Goal: Task Accomplishment & Management: Use online tool/utility

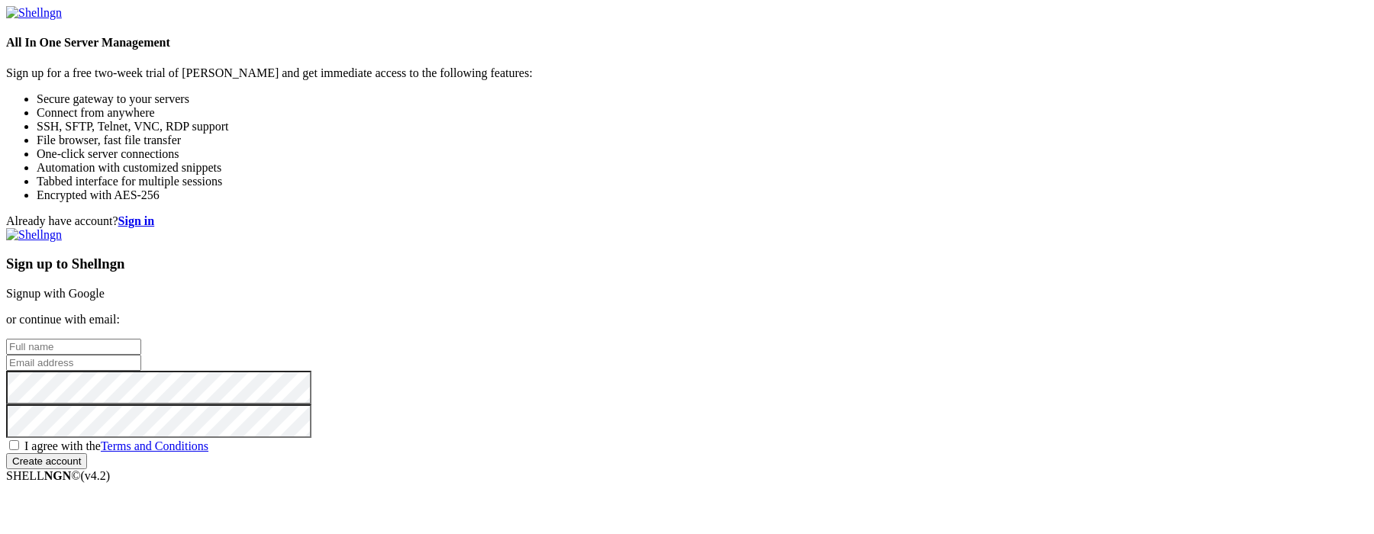
click at [141, 339] on input "text" at bounding box center [73, 347] width 135 height 16
paste input "[EMAIL_ADDRESS][DOMAIN_NAME]"
type input "[EMAIL_ADDRESS][DOMAIN_NAME]"
click at [141, 355] on input "email" at bounding box center [73, 363] width 135 height 16
paste input "[EMAIL_ADDRESS][DOMAIN_NAME]"
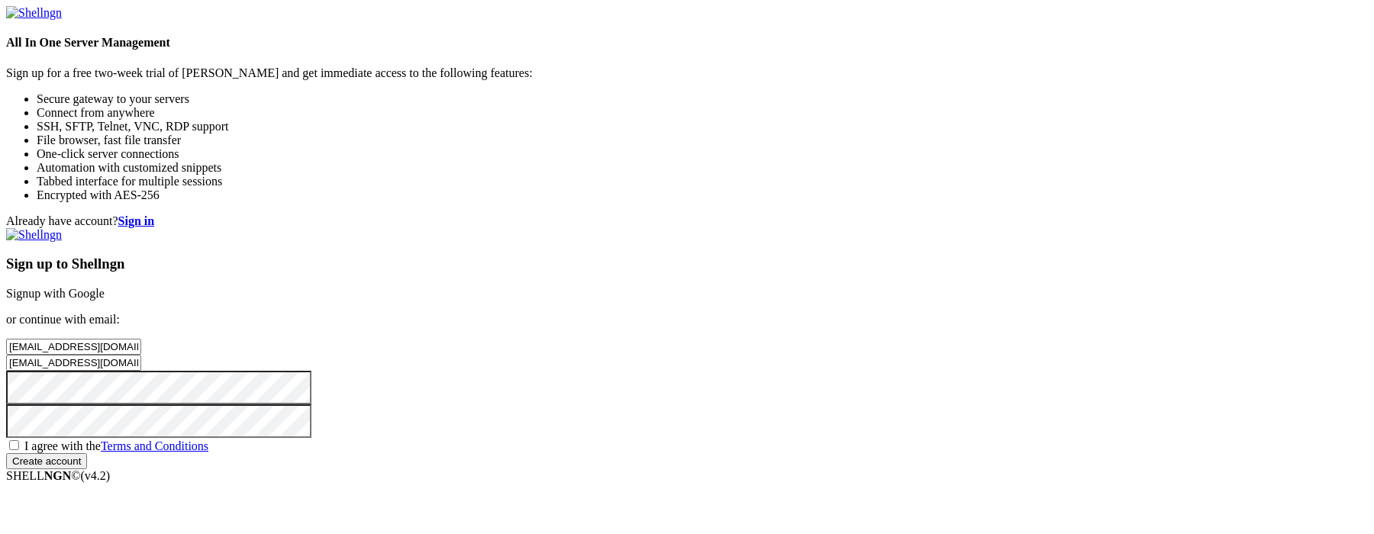
type input "[EMAIL_ADDRESS][DOMAIN_NAME]"
click at [208, 440] on span "I agree with the Terms and Conditions" at bounding box center [116, 446] width 184 height 13
click at [19, 440] on input "I agree with the Terms and Conditions" at bounding box center [14, 445] width 10 height 10
checkbox input "true"
click at [87, 459] on input "Create account" at bounding box center [46, 461] width 81 height 16
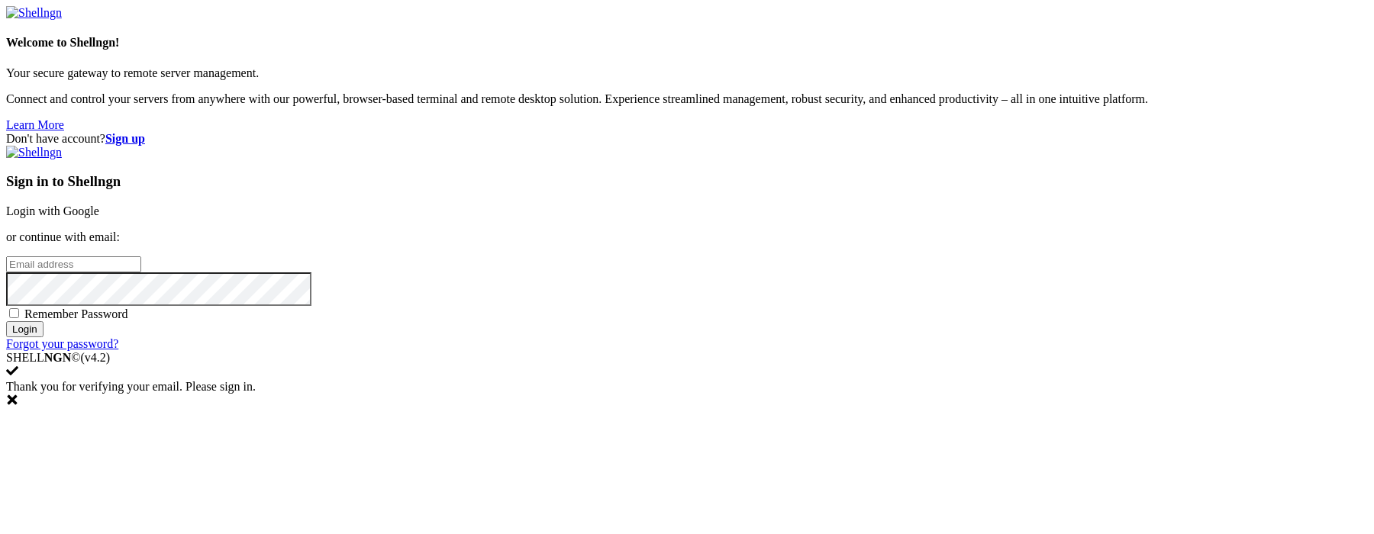
click at [141, 256] on input "email" at bounding box center [73, 264] width 135 height 16
paste input "[EMAIL_ADDRESS][DOMAIN_NAME]"
type input "[EMAIL_ADDRESS][DOMAIN_NAME]"
click at [44, 337] on input "Login" at bounding box center [24, 329] width 37 height 16
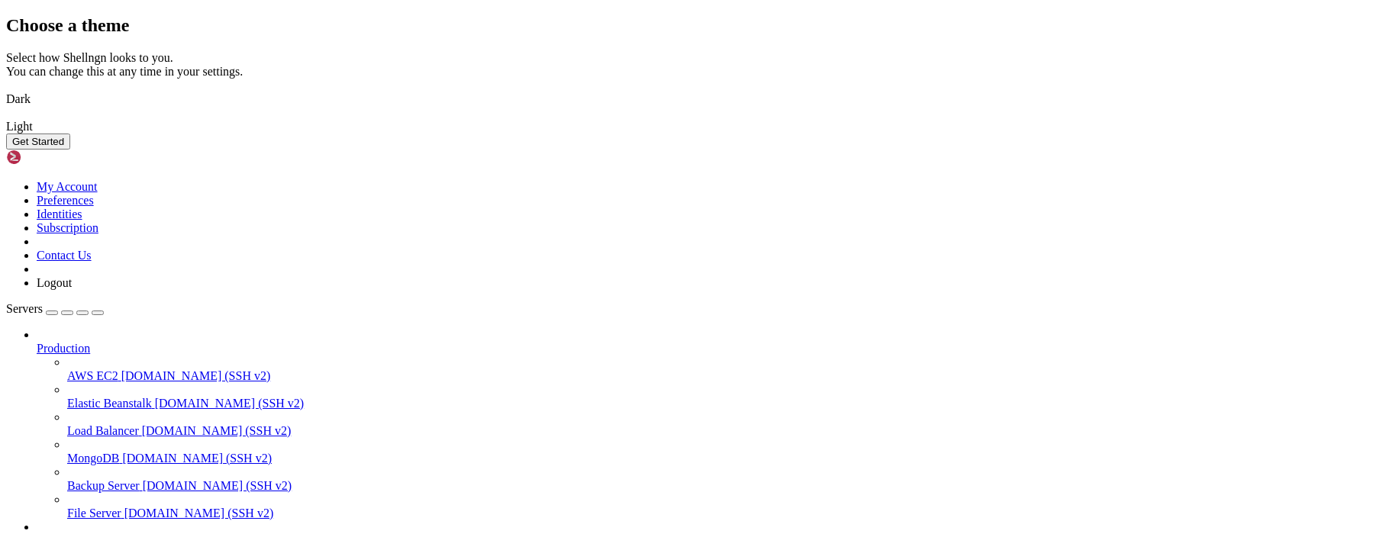
click at [6, 89] on img at bounding box center [6, 89] width 0 height 0
click at [70, 150] on button "Get Started" at bounding box center [38, 142] width 64 height 16
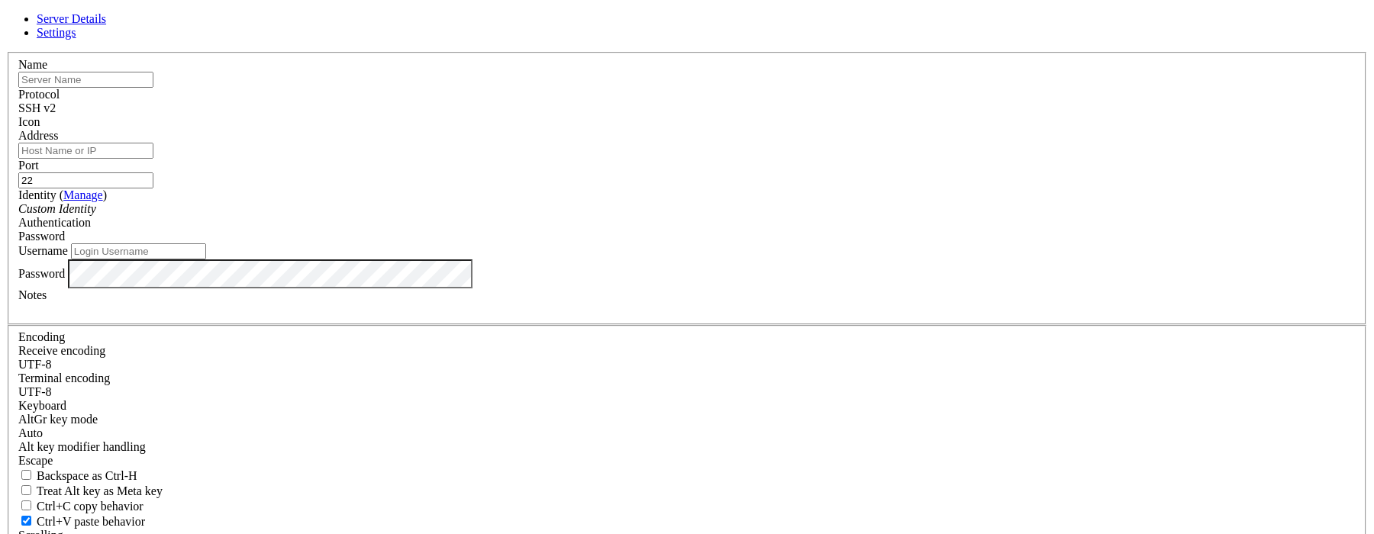
click at [818, 230] on div "Password" at bounding box center [686, 237] width 1337 height 14
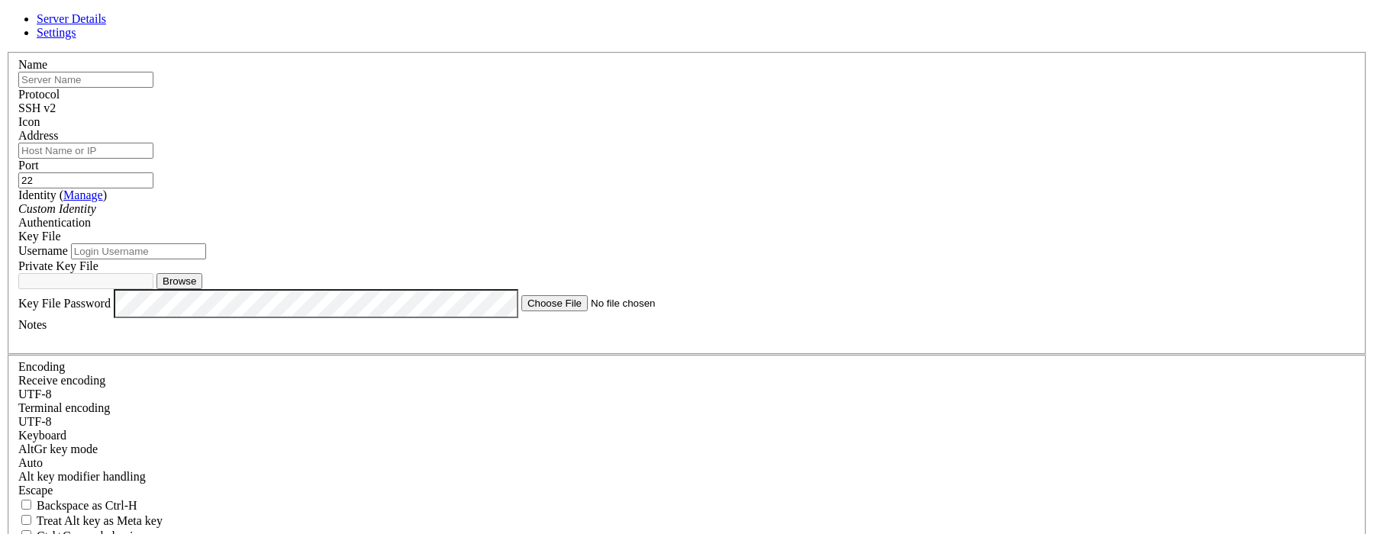
scroll to position [15, 0]
click at [206, 259] on input "Username" at bounding box center [138, 251] width 135 height 16
click at [56, 102] on span "SSH v2" at bounding box center [36, 108] width 37 height 13
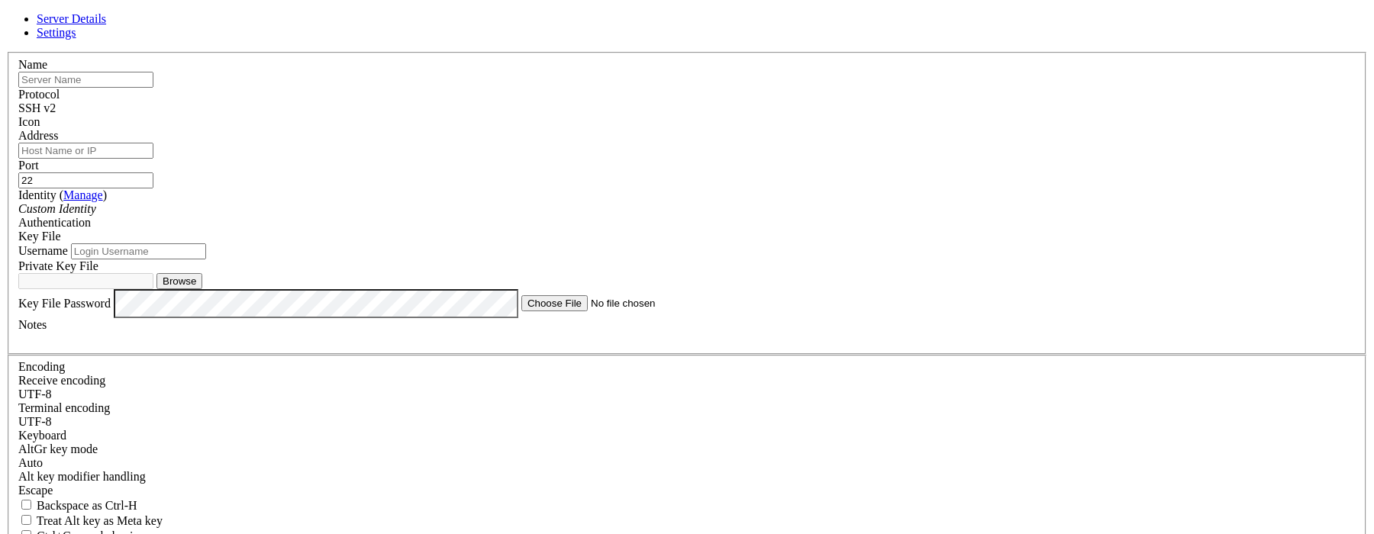
click at [153, 88] on input "text" at bounding box center [85, 80] width 135 height 16
paste input "[TECHNICAL_ID]"
paste input "text"
click at [153, 159] on input "Address" at bounding box center [85, 151] width 135 height 16
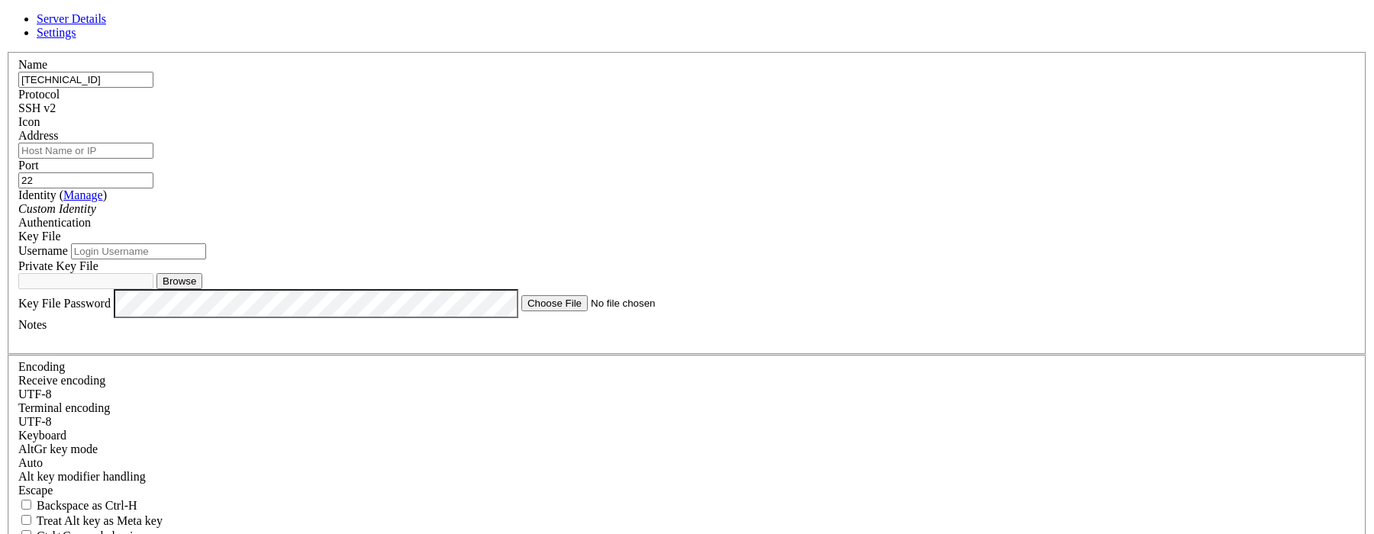
click at [153, 88] on input "[TECHNICAL_ID]" at bounding box center [85, 80] width 135 height 16
type input "gh"
type input "server1"
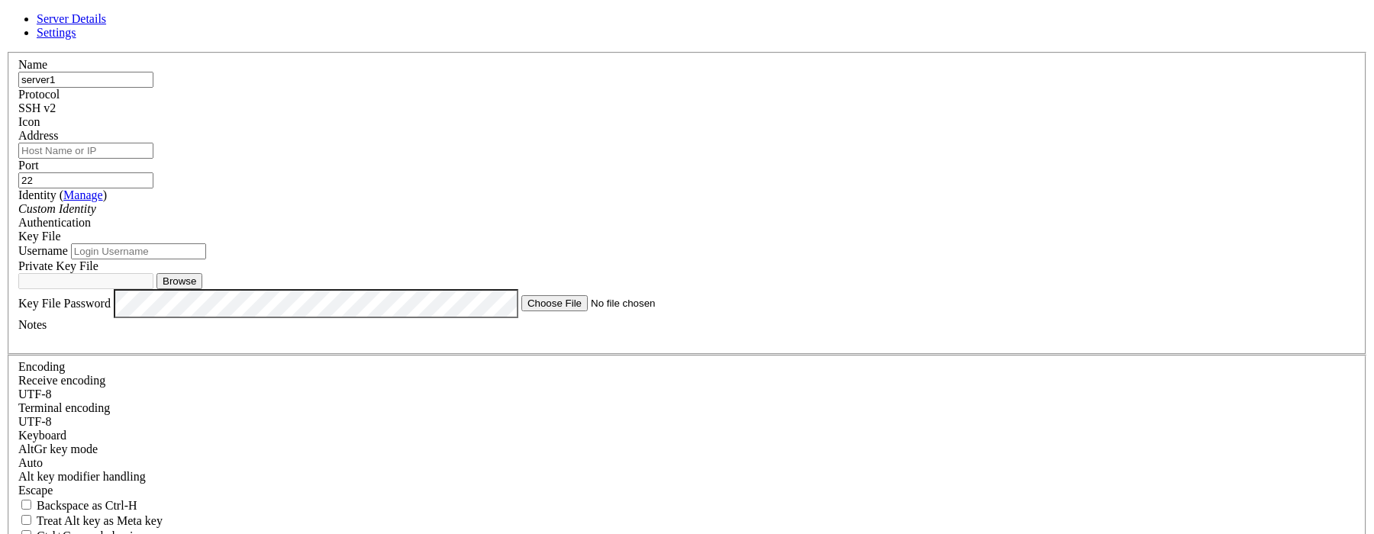
click at [153, 159] on input "Address" at bounding box center [85, 151] width 135 height 16
paste input "[TECHNICAL_ID]"
type input "[TECHNICAL_ID]"
click at [578, 209] on div "Custom Identity" at bounding box center [686, 209] width 1337 height 14
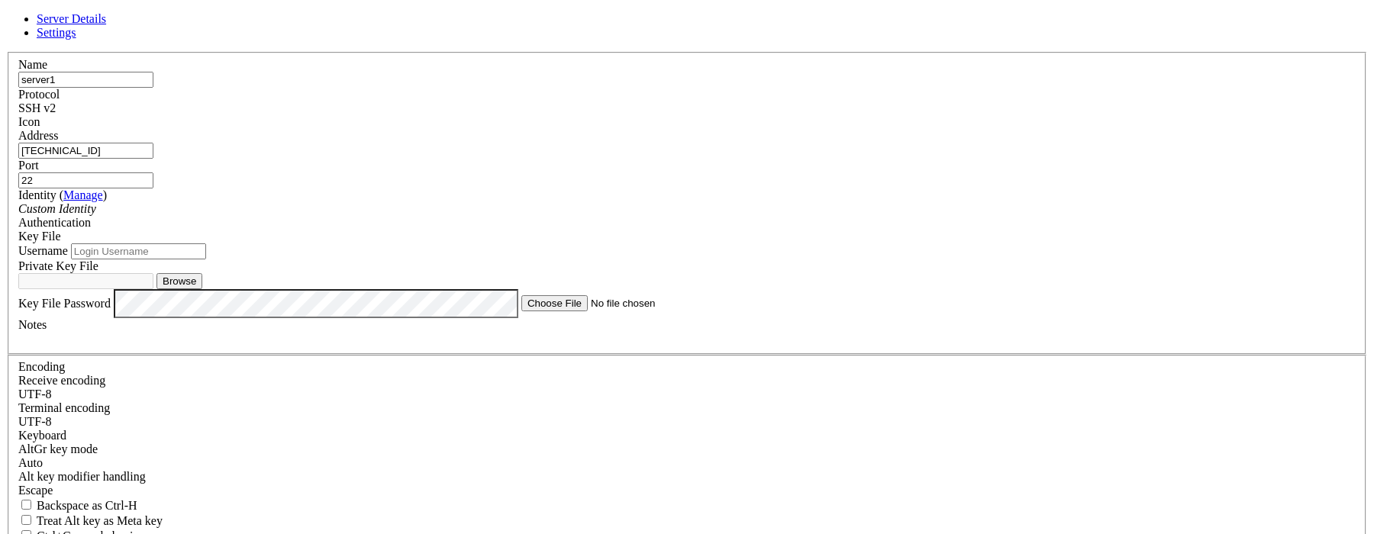
click at [635, 257] on div "Username" at bounding box center [686, 251] width 1337 height 16
click at [206, 260] on input "Username" at bounding box center [138, 251] width 135 height 16
type input "minhbt"
click at [202, 289] on button "Browse" at bounding box center [179, 281] width 46 height 16
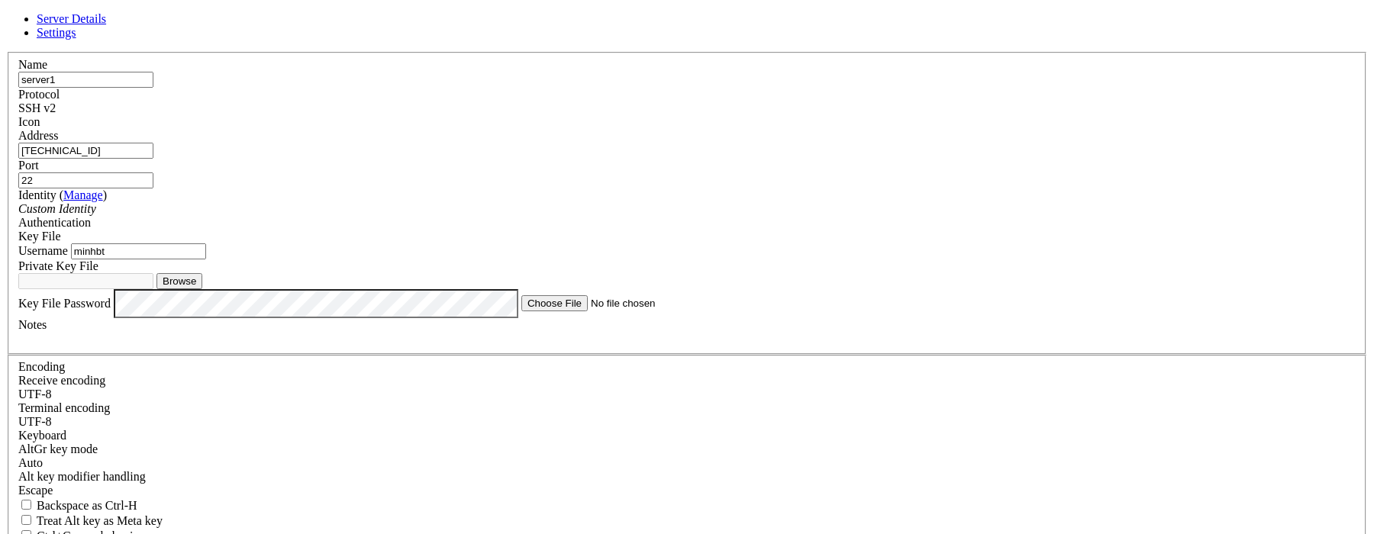
type input "id_rsa"
click at [433, 365] on div "Server Details Settings Name server1 Protocol SSH v2 Icon" at bounding box center [687, 342] width 1362 height 660
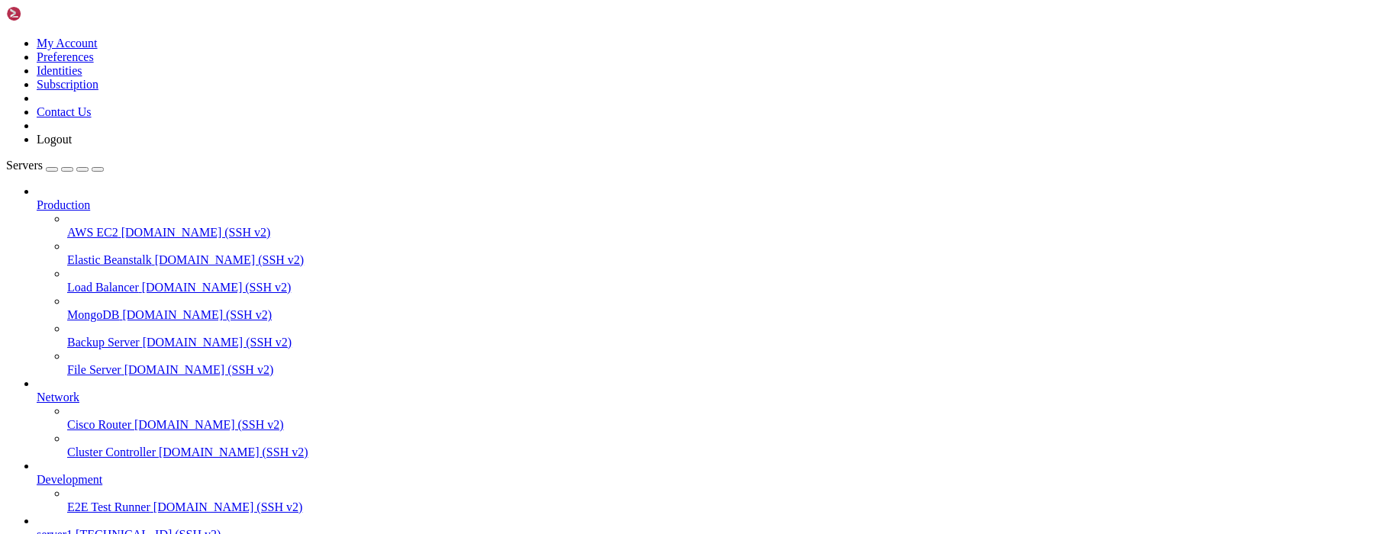
scroll to position [82, 0]
click at [73, 528] on span "server1" at bounding box center [55, 534] width 36 height 13
click at [67, 501] on link "E2E Test Runner [DOMAIN_NAME] (SSH v2)" at bounding box center [717, 508] width 1301 height 14
click at [76, 528] on span "[TECHNICAL_ID] (SSH v2)" at bounding box center [148, 534] width 145 height 13
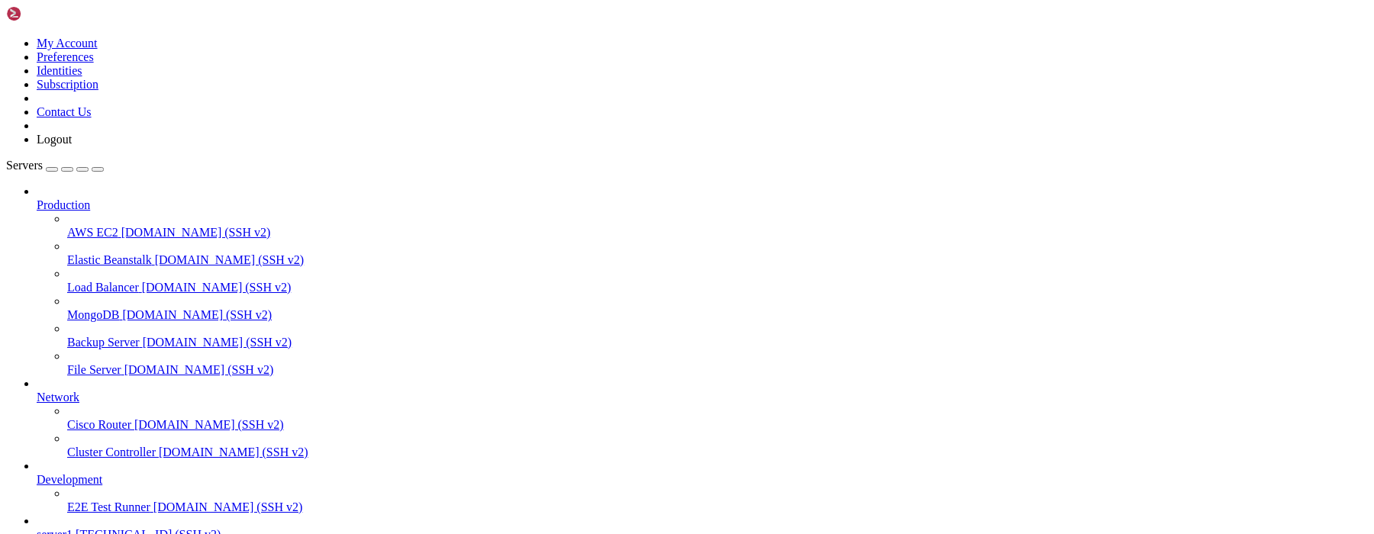
scroll to position [0, 0]
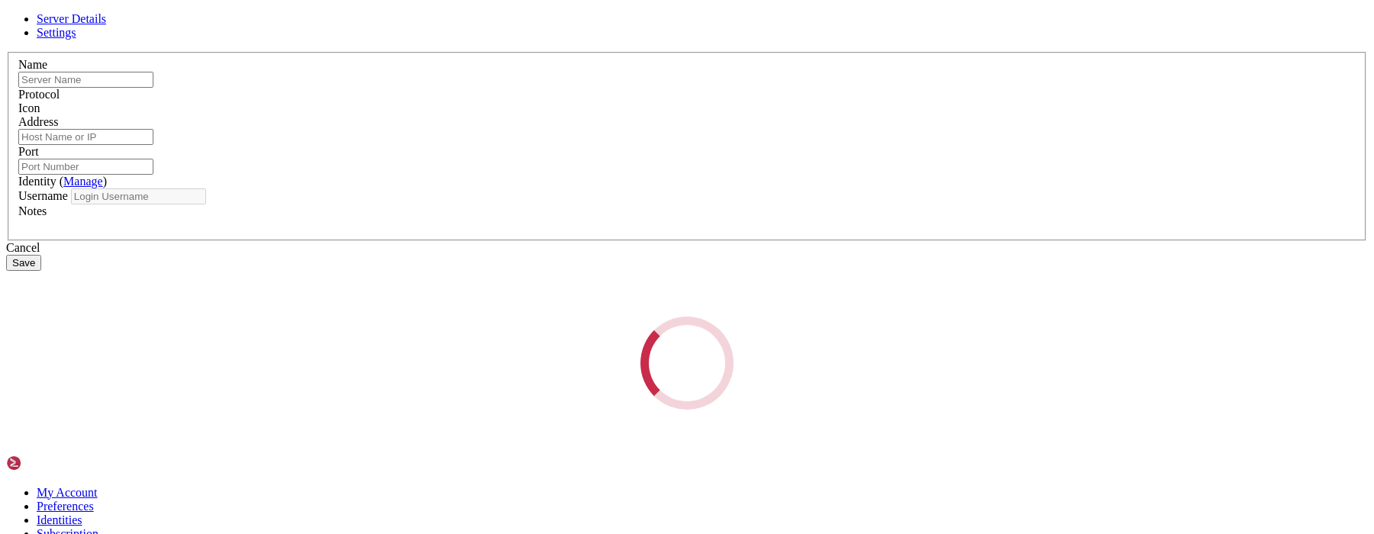
type input "server1"
type input "[TECHNICAL_ID]"
type input "22"
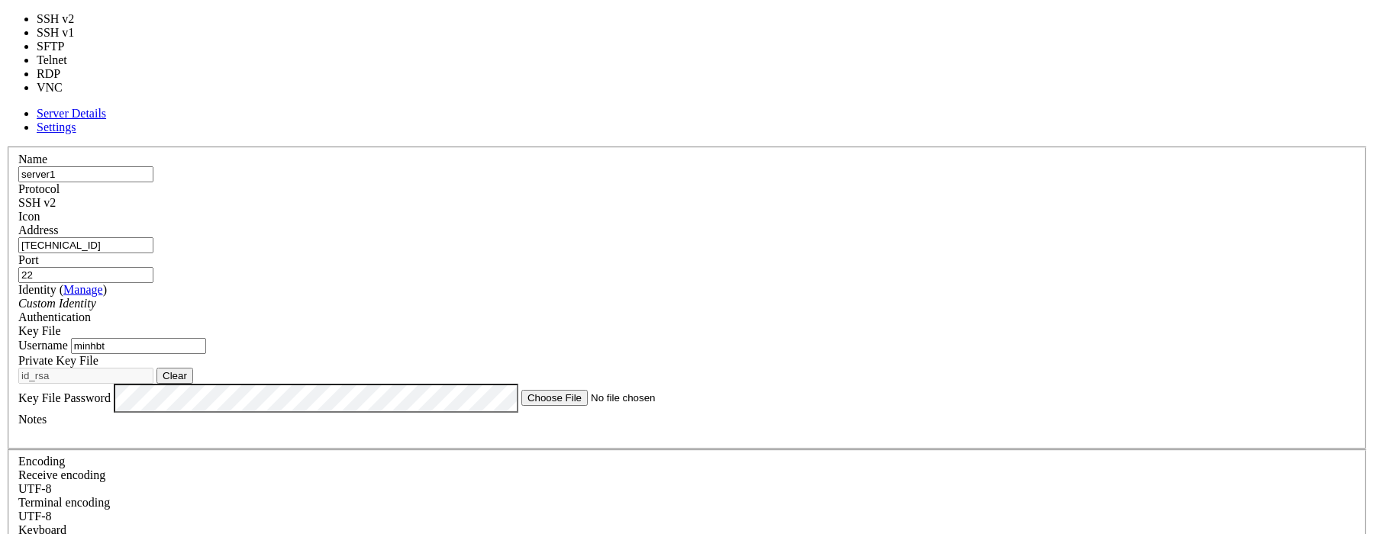
click at [772, 196] on div "SSH v2" at bounding box center [686, 203] width 1337 height 14
click at [767, 196] on div "SSH v2" at bounding box center [686, 203] width 1337 height 14
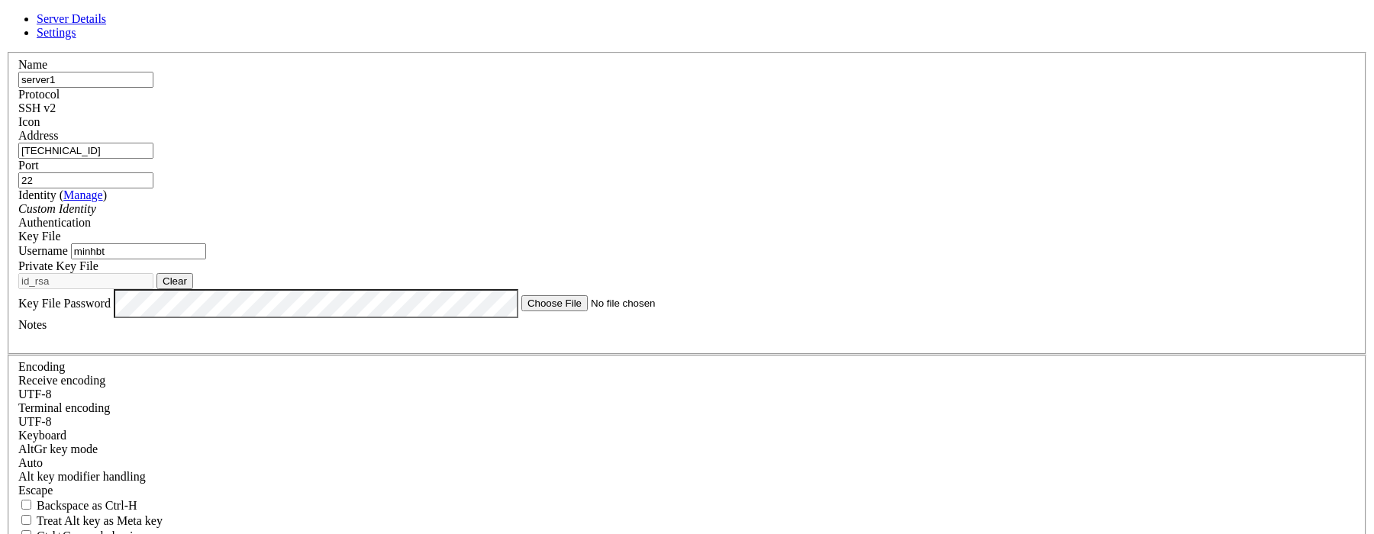
click at [206, 260] on input "minhbt" at bounding box center [138, 251] width 135 height 16
type input "root"
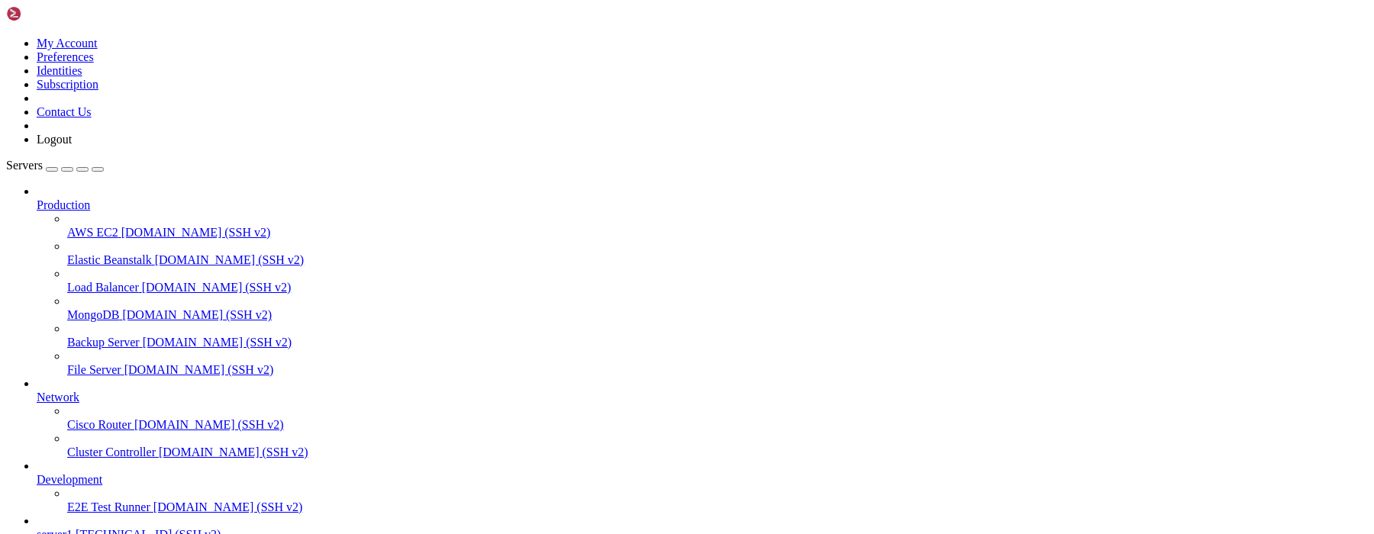
click at [52, 169] on div "button" at bounding box center [52, 169] width 0 height 0
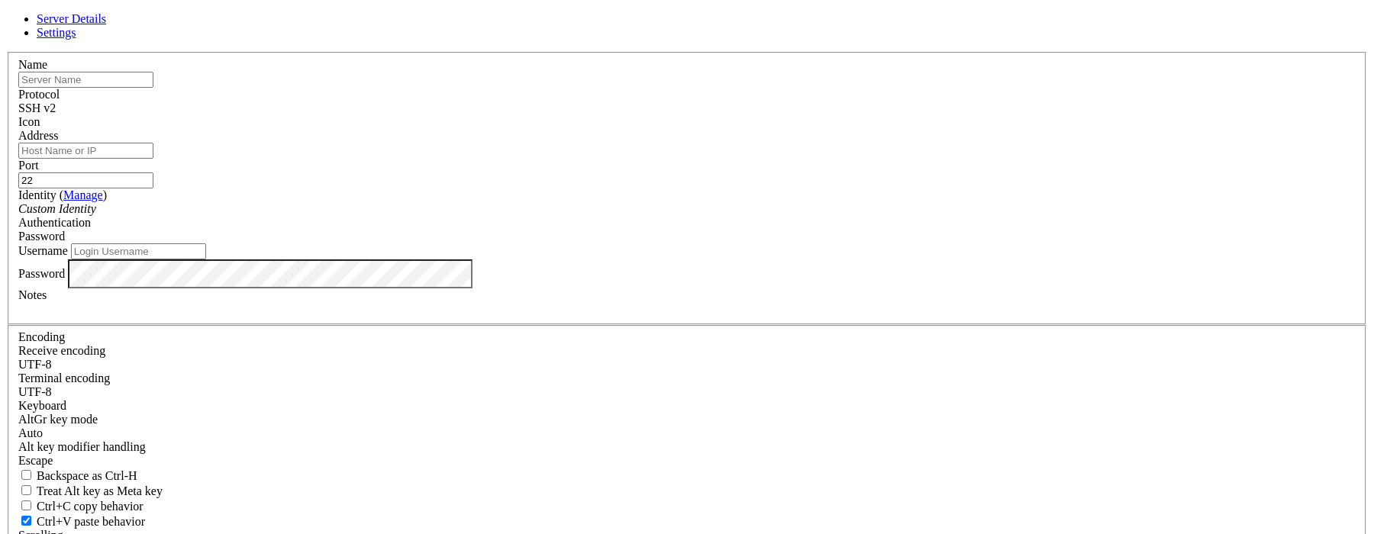
click at [749, 115] on div "Protocol SSH v2" at bounding box center [686, 101] width 1337 height 27
click at [754, 115] on div "SSH v2" at bounding box center [686, 109] width 1337 height 14
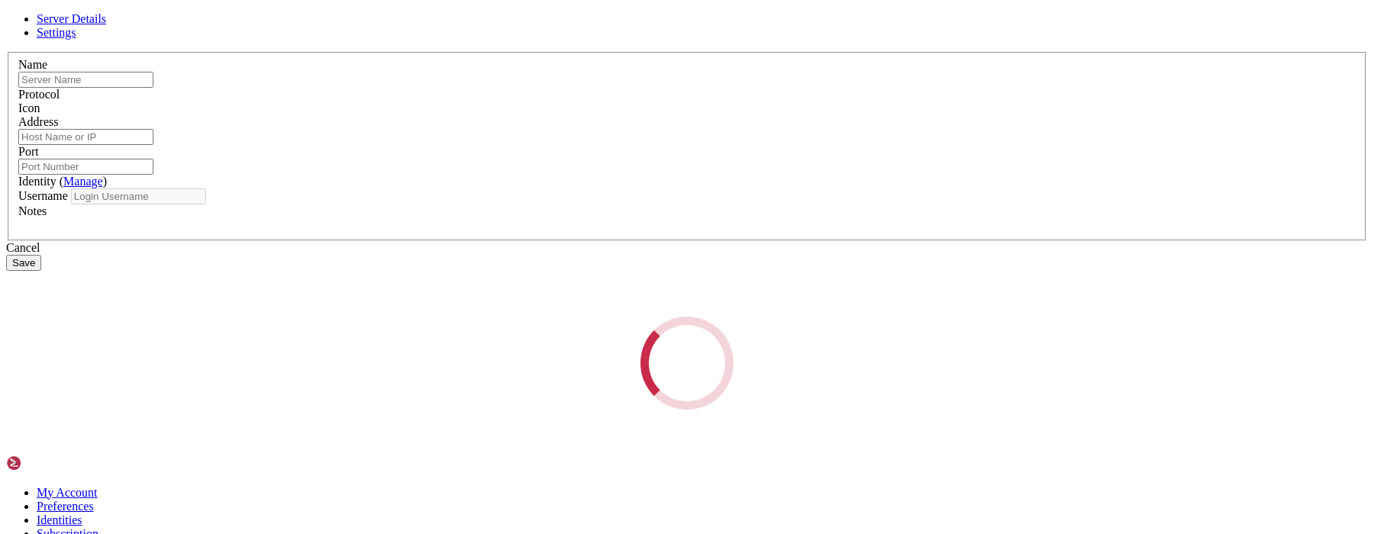
type input "server1"
type input "[TECHNICAL_ID]"
type input "22"
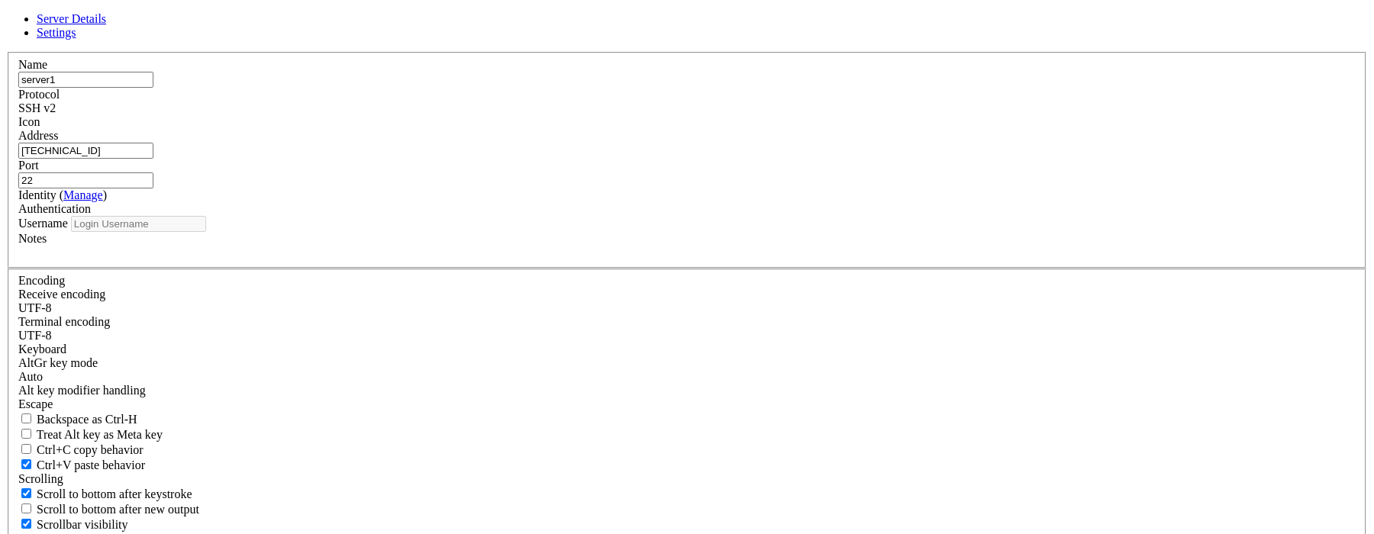
type input "root"
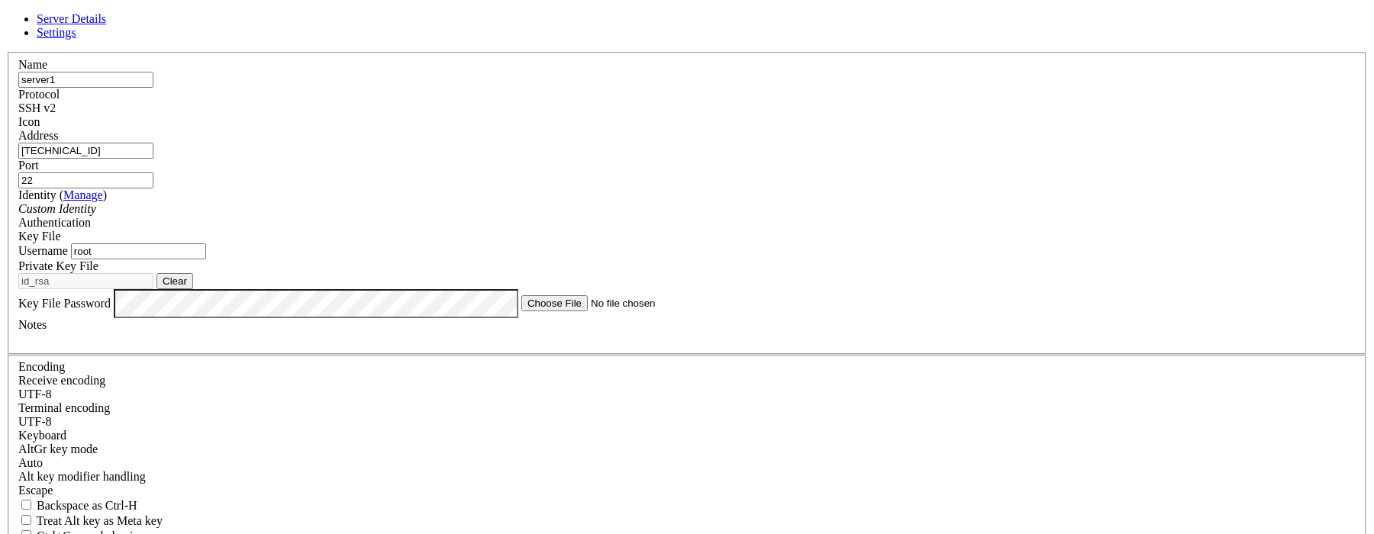
click at [56, 108] on span "SSH v2" at bounding box center [36, 108] width 37 height 13
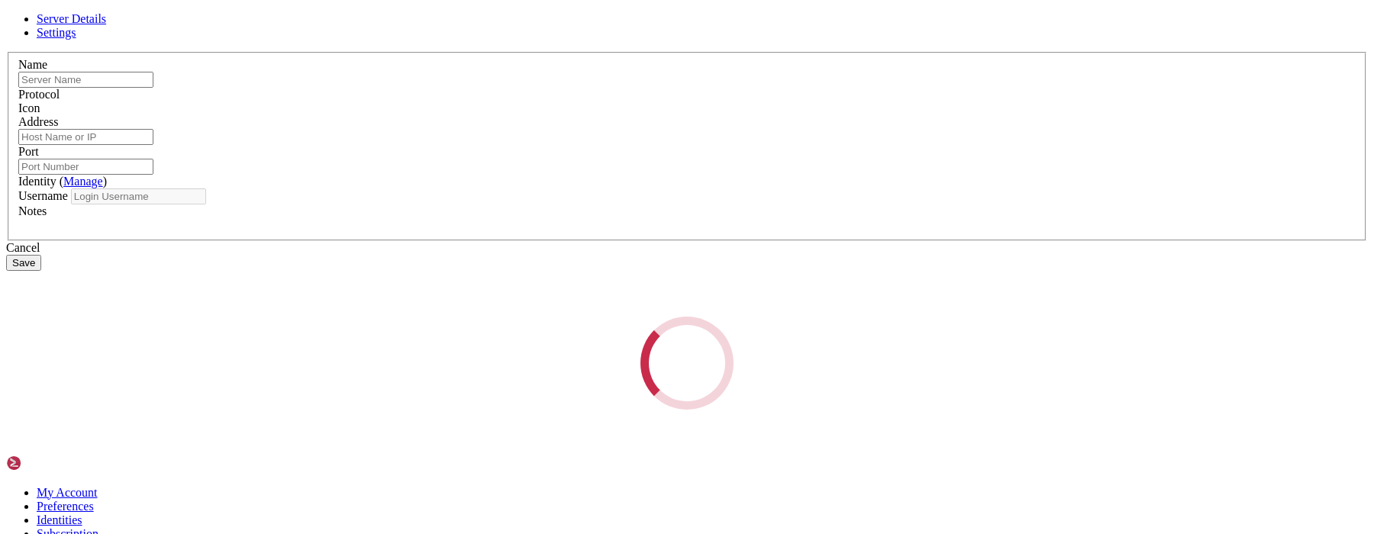
type input "server1"
type input "[TECHNICAL_ID]"
type input "22"
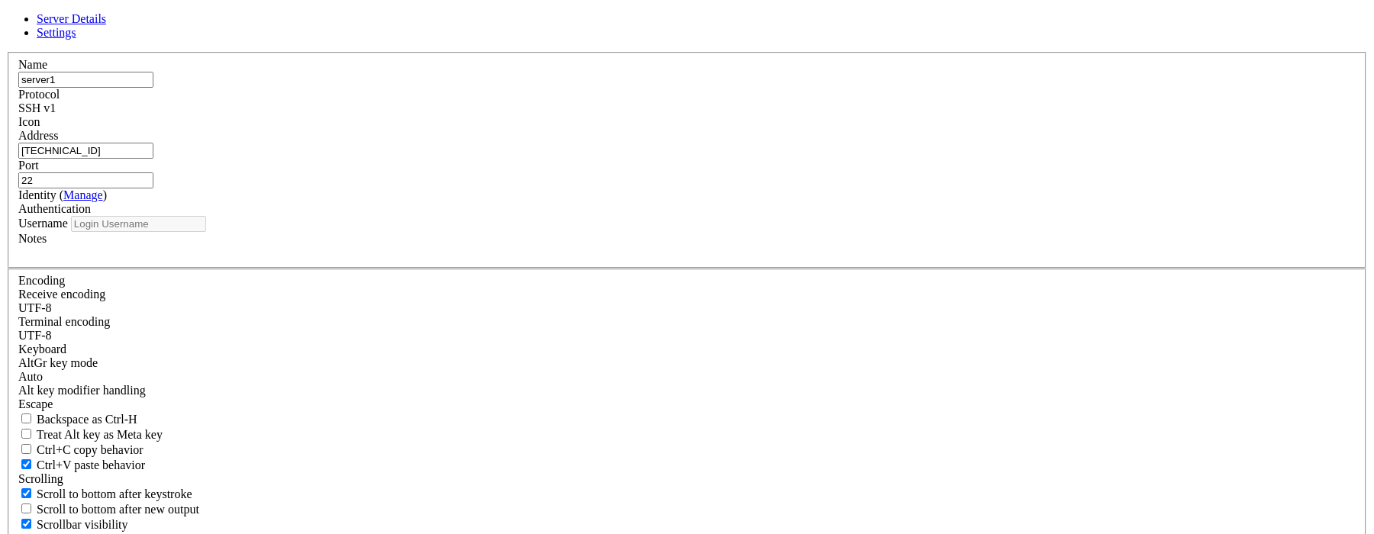
type input "root"
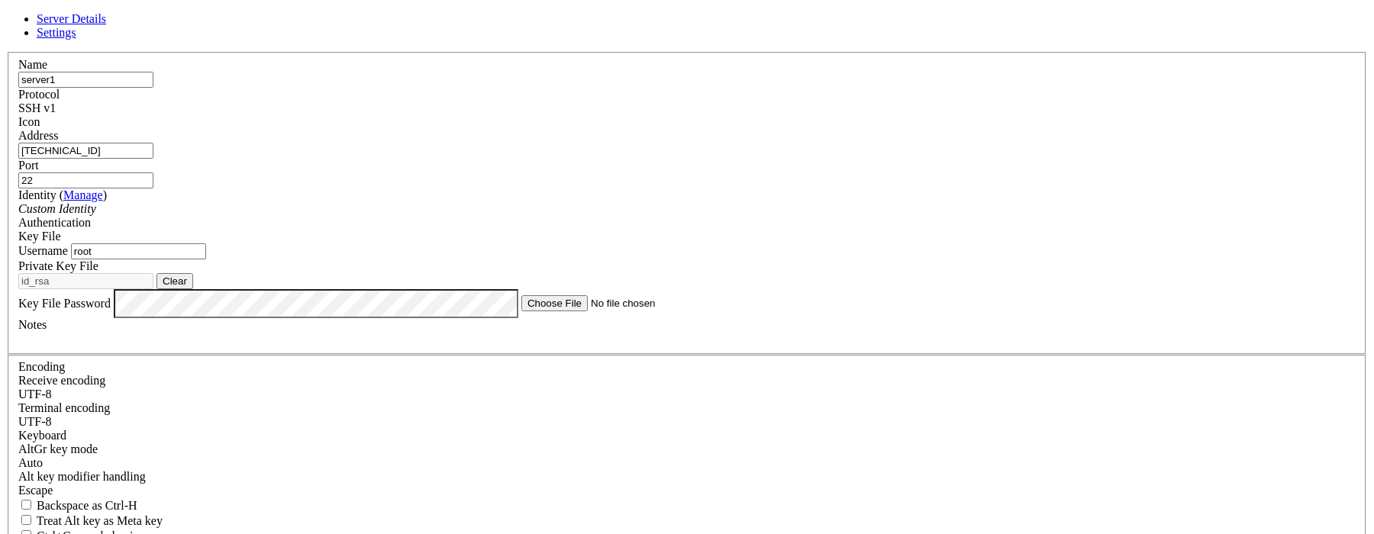
click at [153, 172] on input "22" at bounding box center [85, 180] width 135 height 16
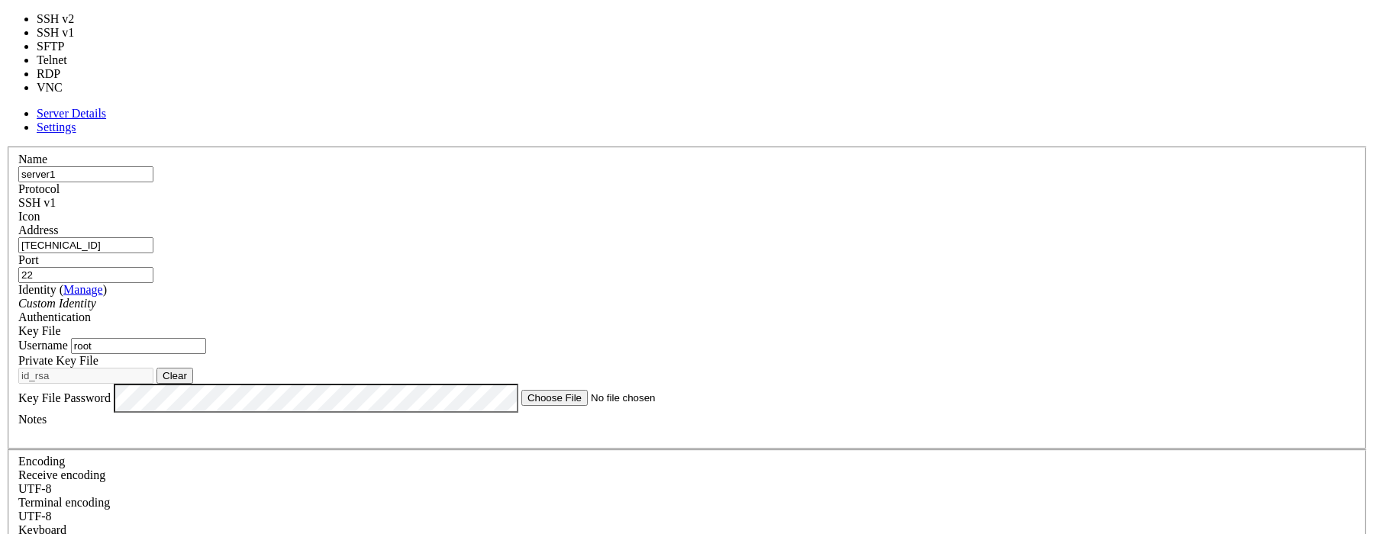
click at [779, 196] on div "SSH v1" at bounding box center [686, 203] width 1337 height 14
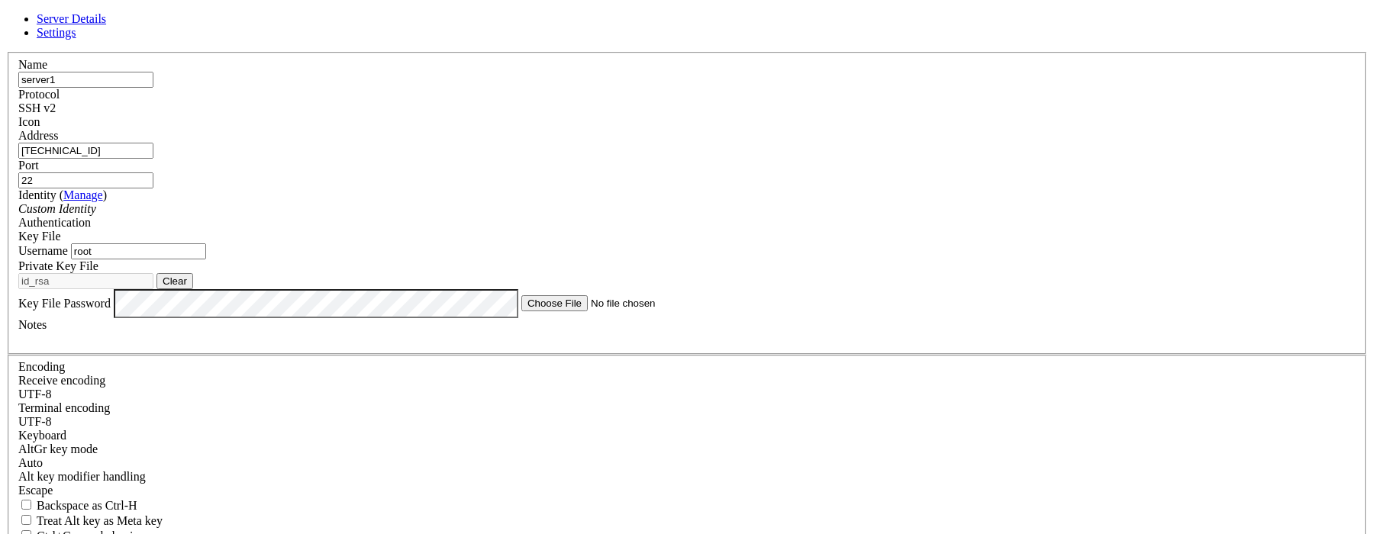
click at [76, 39] on link "Settings" at bounding box center [57, 32] width 40 height 13
click at [106, 25] on link "Server Details" at bounding box center [71, 18] width 69 height 13
click at [840, 129] on div at bounding box center [686, 129] width 1337 height 0
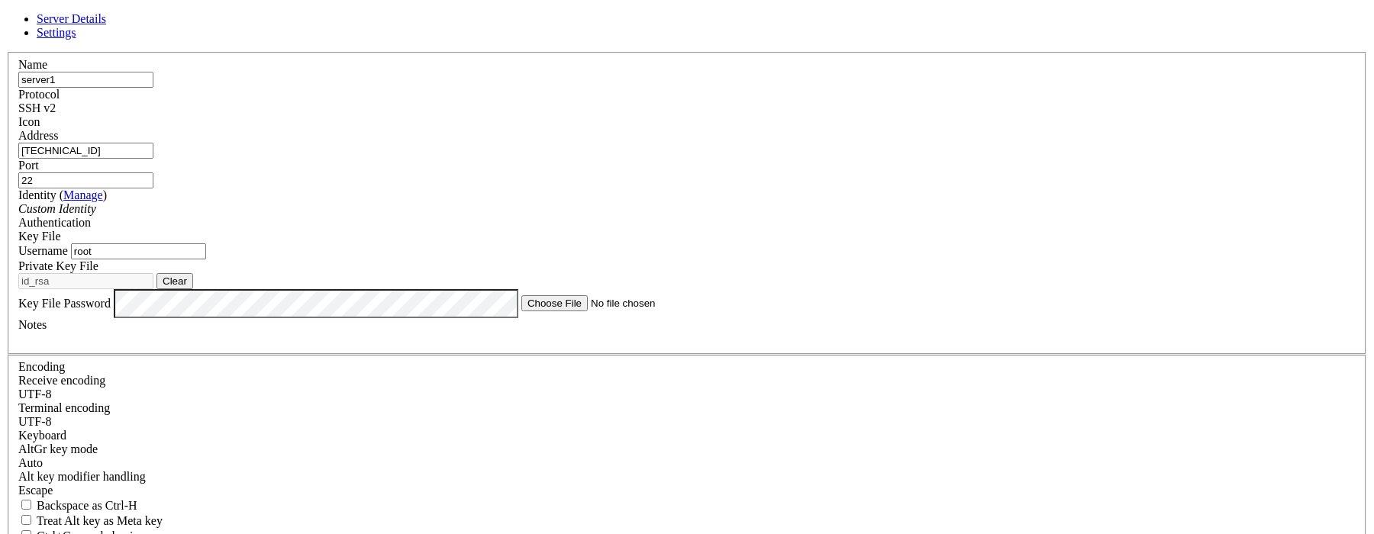
click at [103, 189] on link "Manage" at bounding box center [83, 195] width 40 height 13
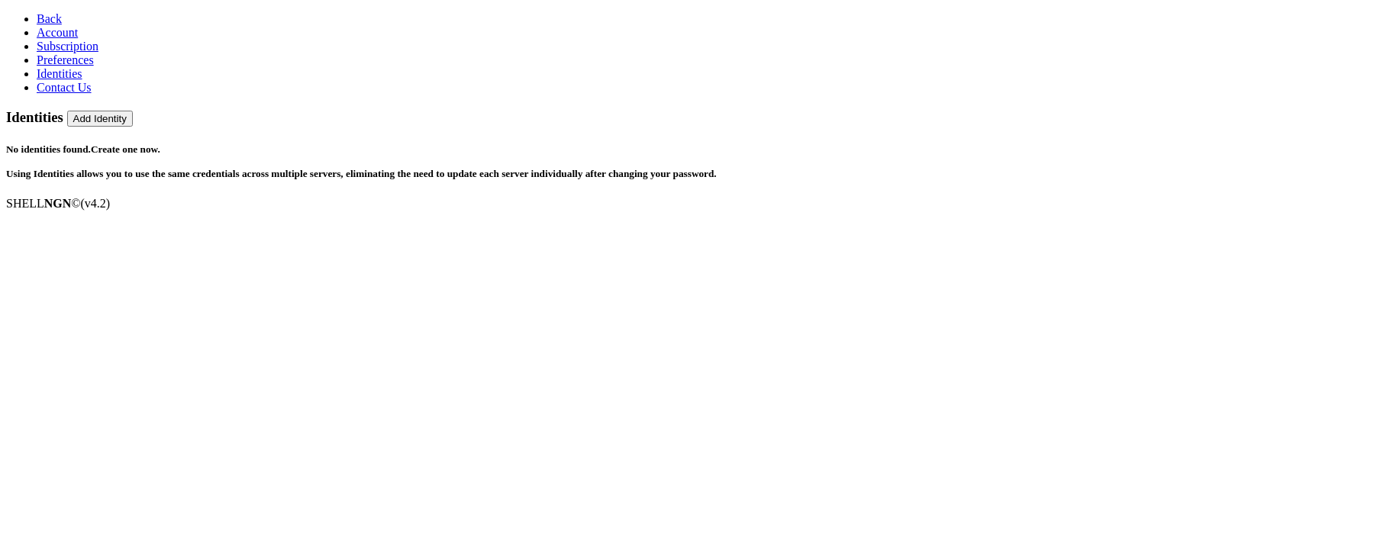
click at [133, 111] on button "Add Identity" at bounding box center [100, 119] width 66 height 16
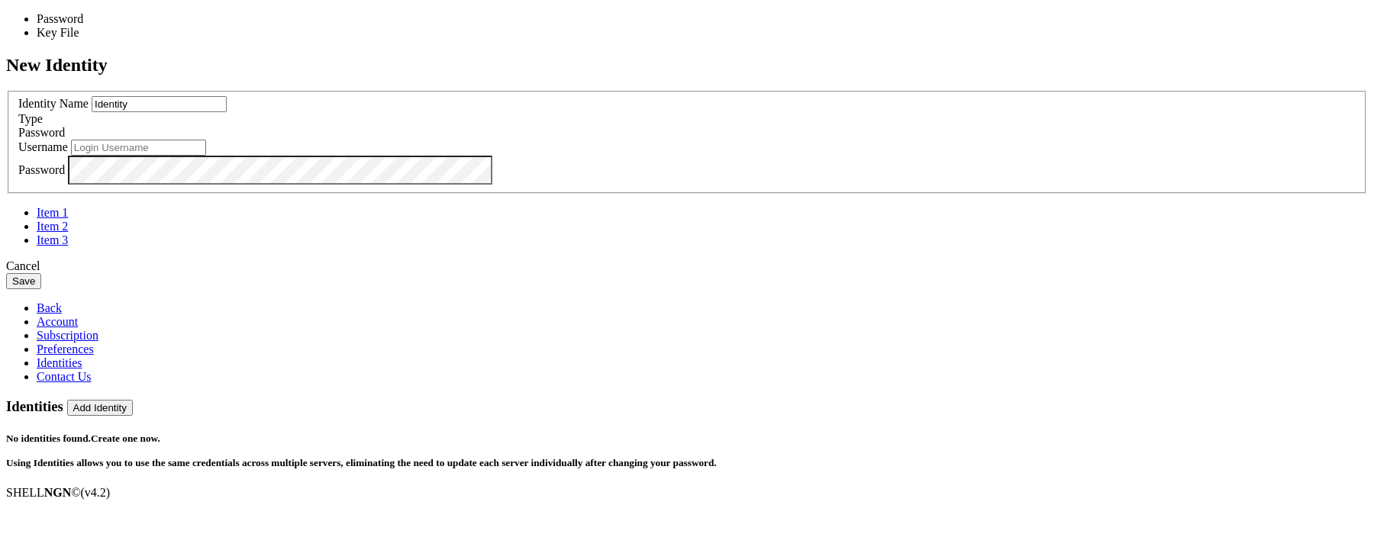
click at [809, 140] on div "Password" at bounding box center [686, 133] width 1337 height 14
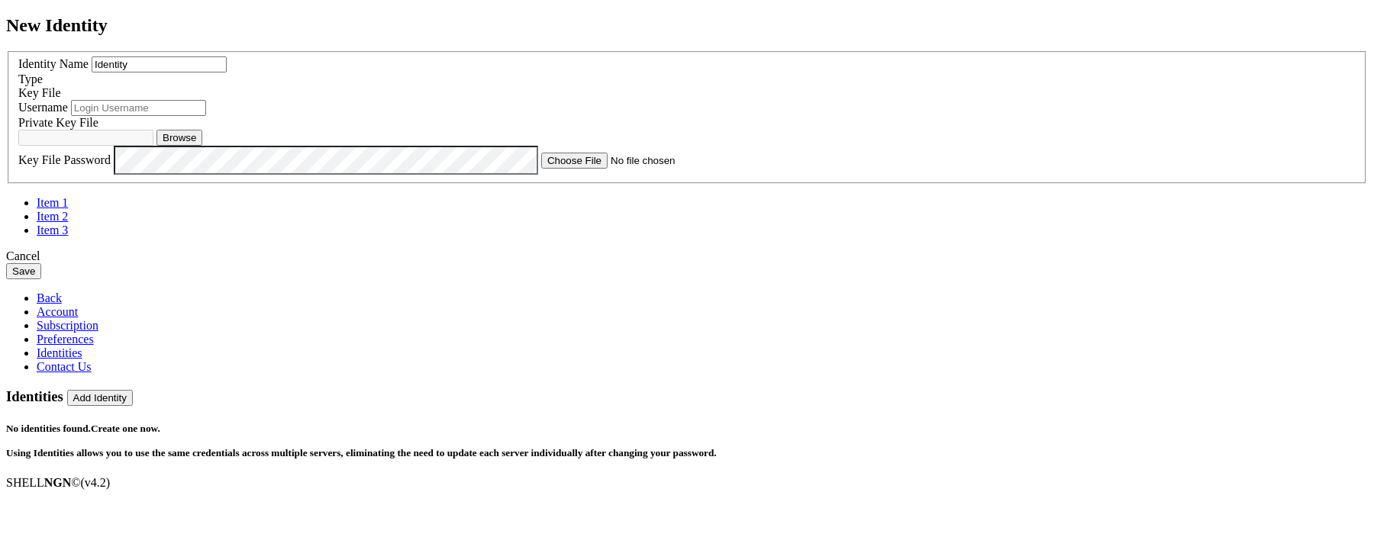
click at [206, 116] on input "text" at bounding box center [138, 108] width 135 height 16
drag, startPoint x: 550, startPoint y: 234, endPoint x: 459, endPoint y: 239, distance: 91.7
click at [206, 116] on input "min" at bounding box center [138, 108] width 135 height 16
paste input "hbt"
type input "minhbt"
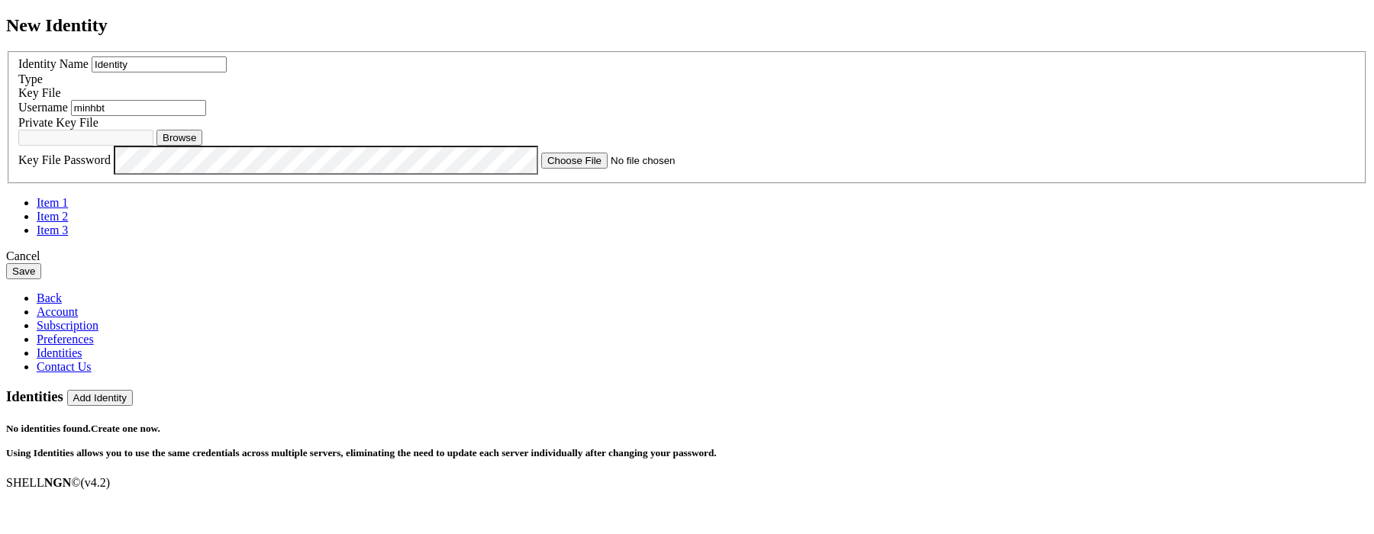
click at [202, 146] on button "Browse" at bounding box center [179, 138] width 46 height 16
type input "id_rsa"
click at [41, 279] on button "Save" at bounding box center [23, 271] width 35 height 16
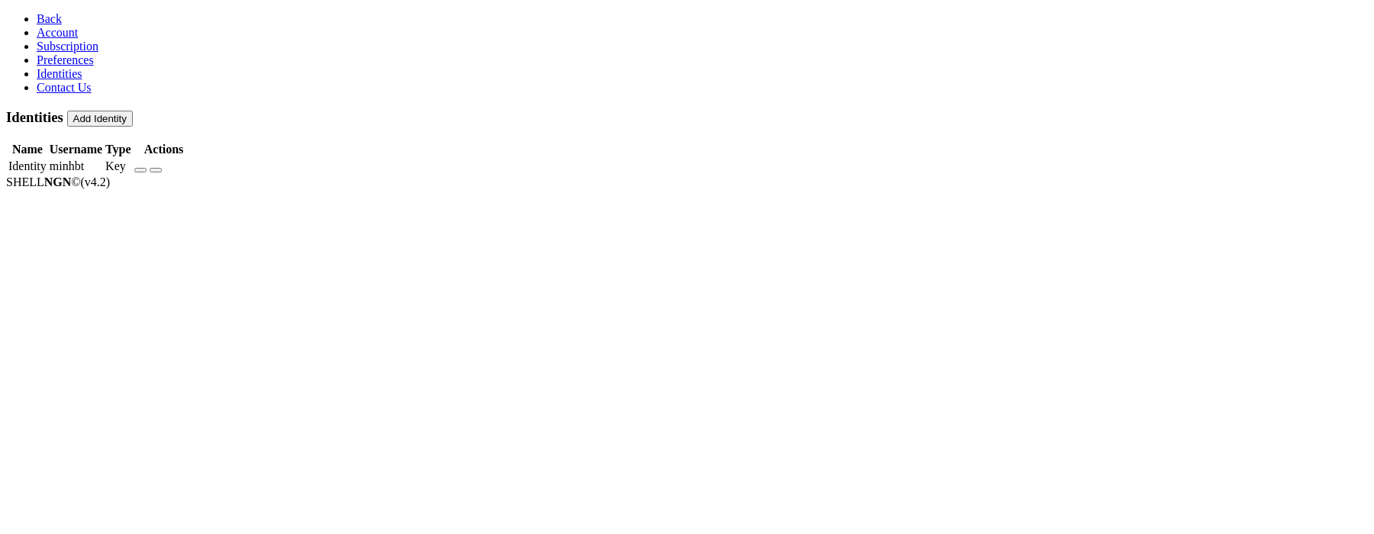
click at [37, 17] on link "Back" at bounding box center [49, 18] width 25 height 13
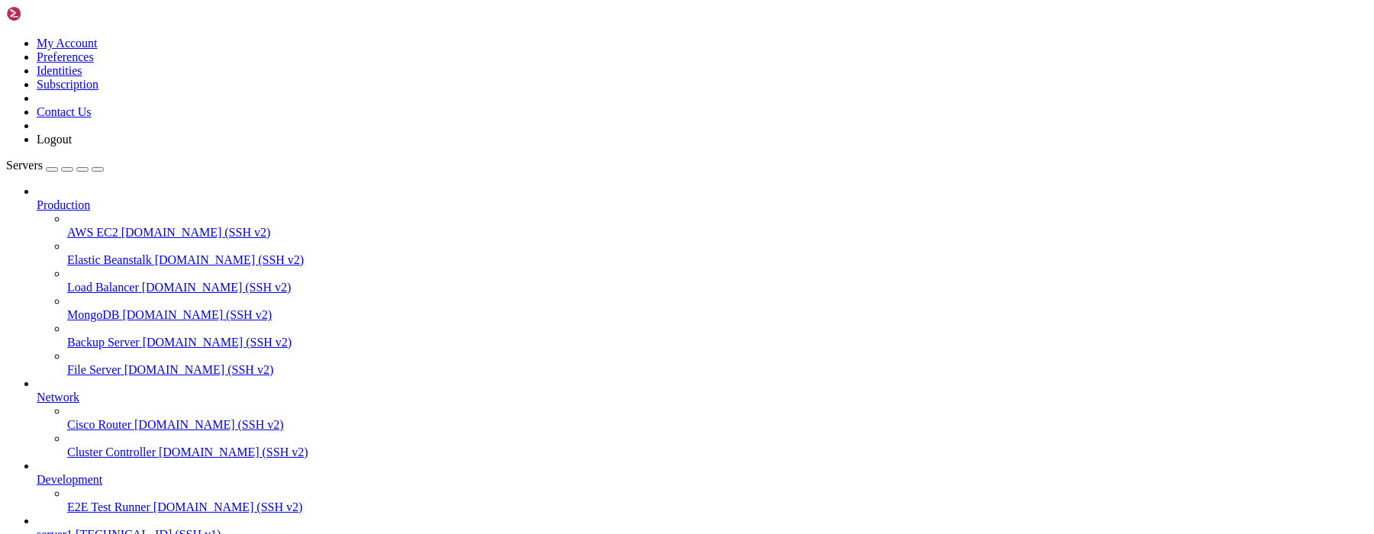
scroll to position [82, 0]
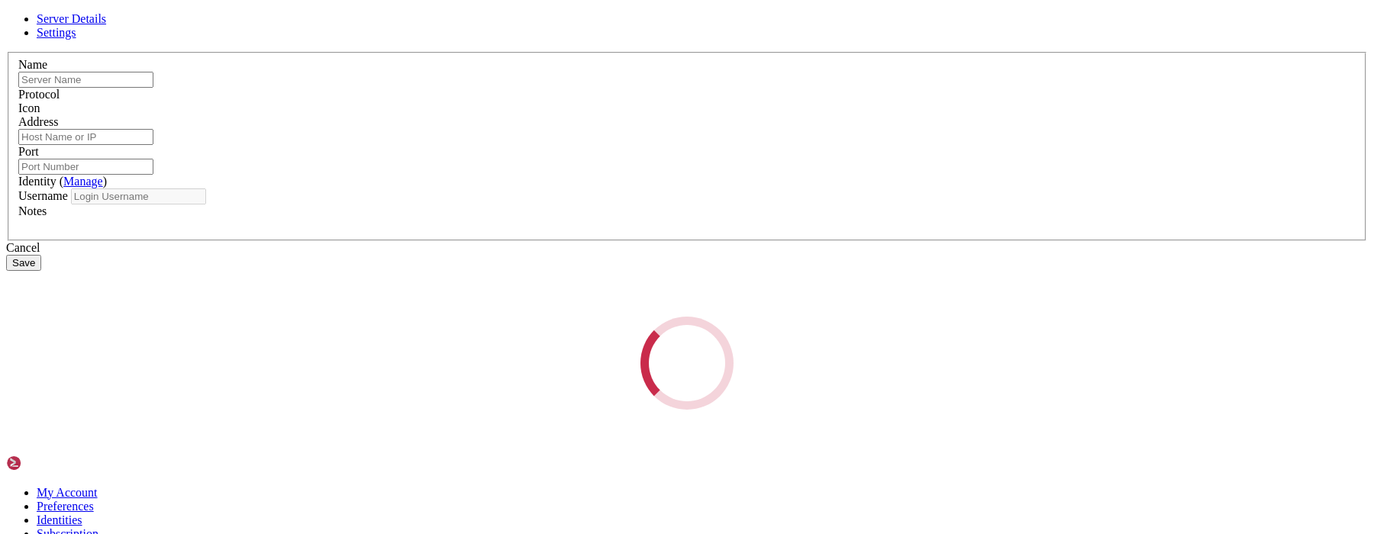
type input "server1"
type input "[TECHNICAL_ID]"
type input "22"
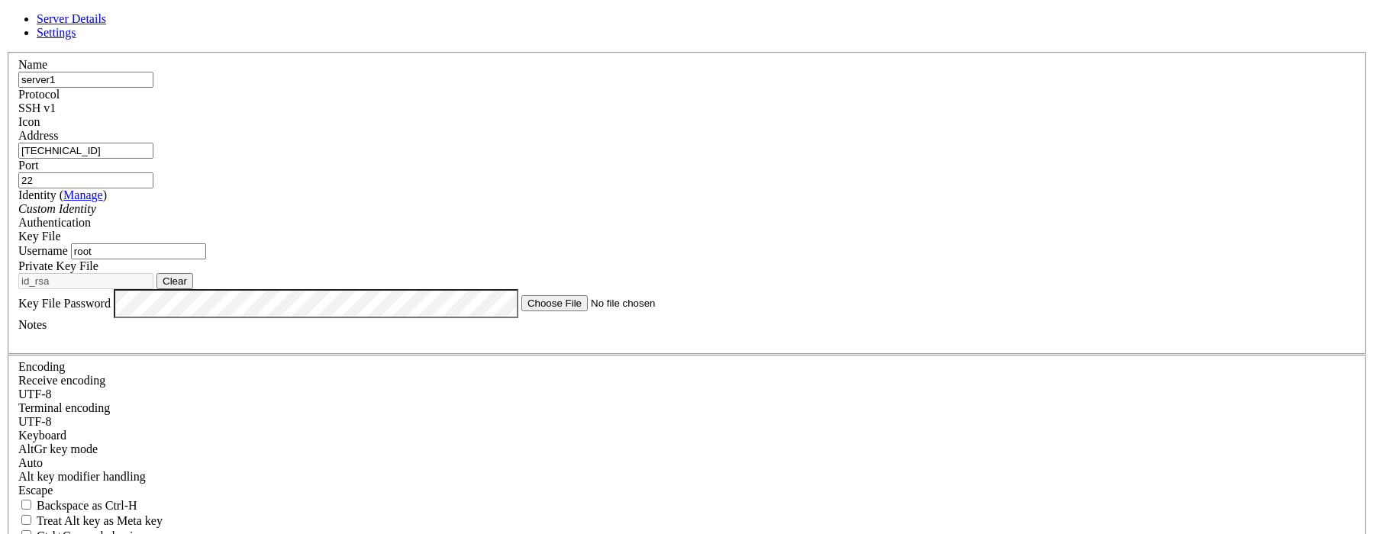
click at [575, 216] on div "Custom Identity" at bounding box center [686, 209] width 1337 height 14
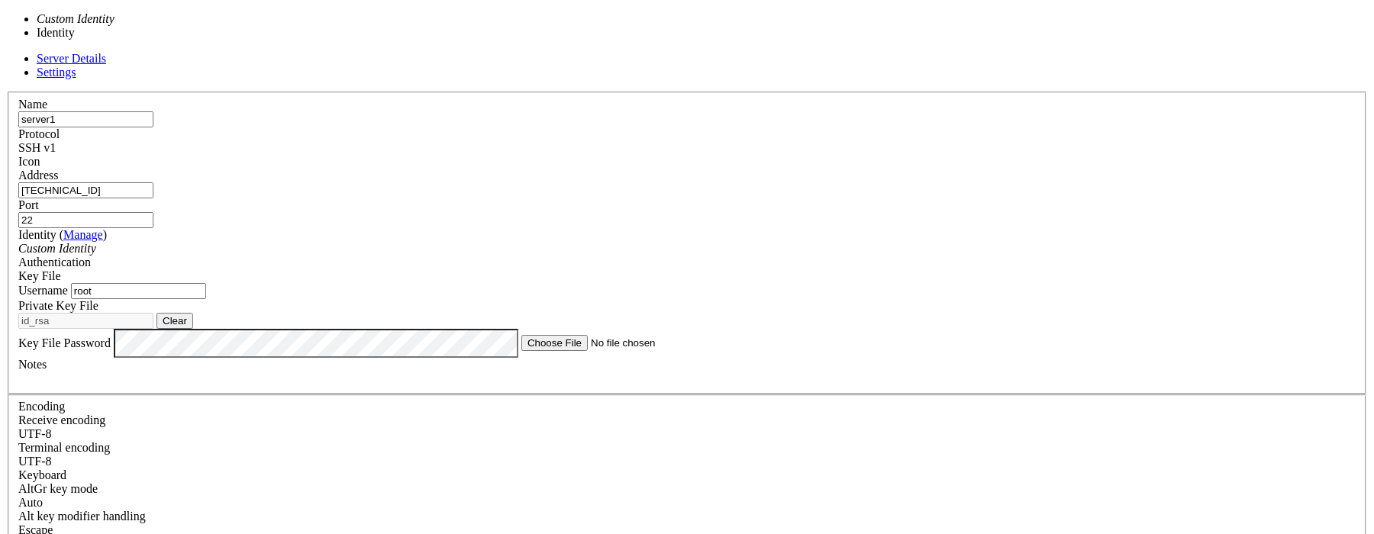
type input "minhbt"
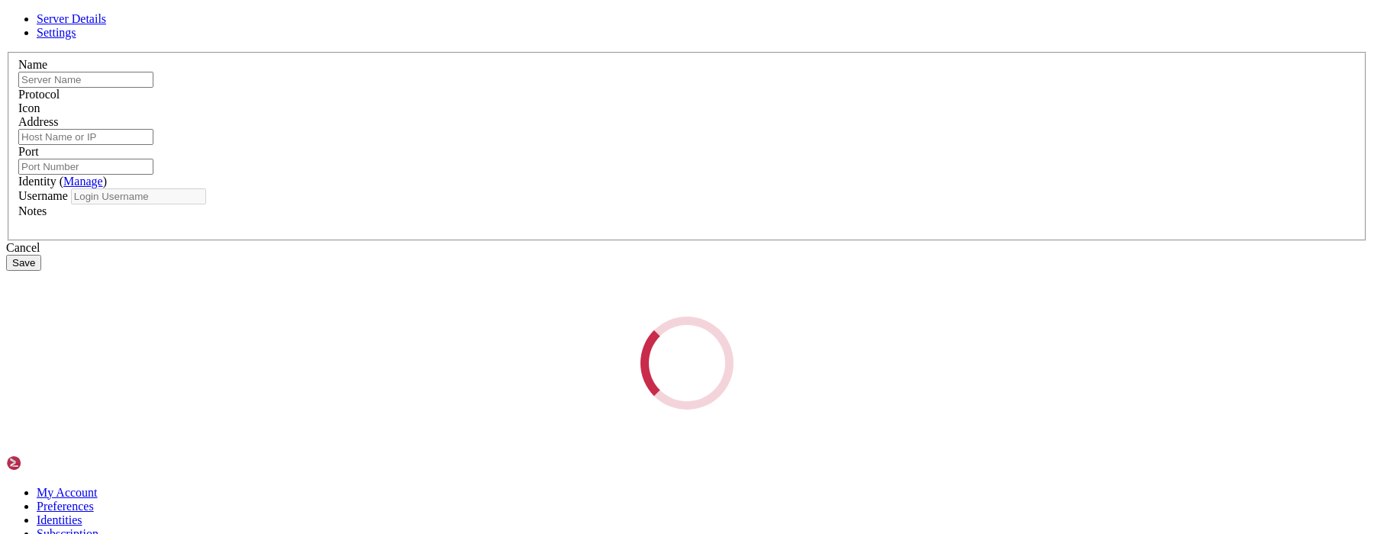
type input "server1"
type input "[TECHNICAL_ID]"
type input "22"
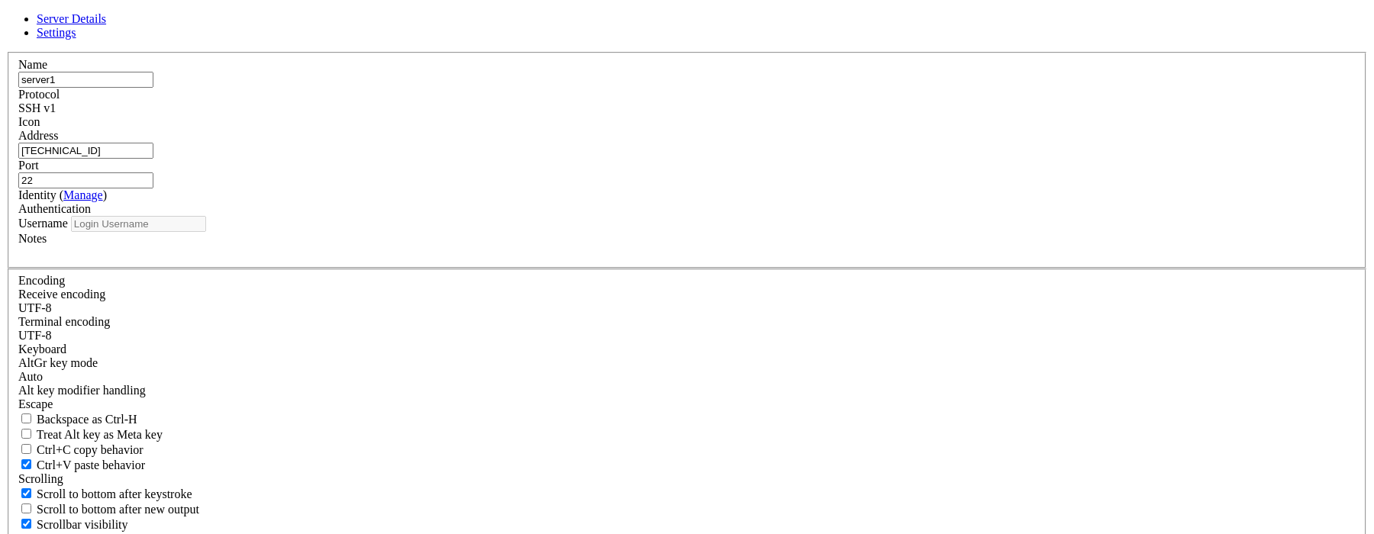
type input "minhbt"
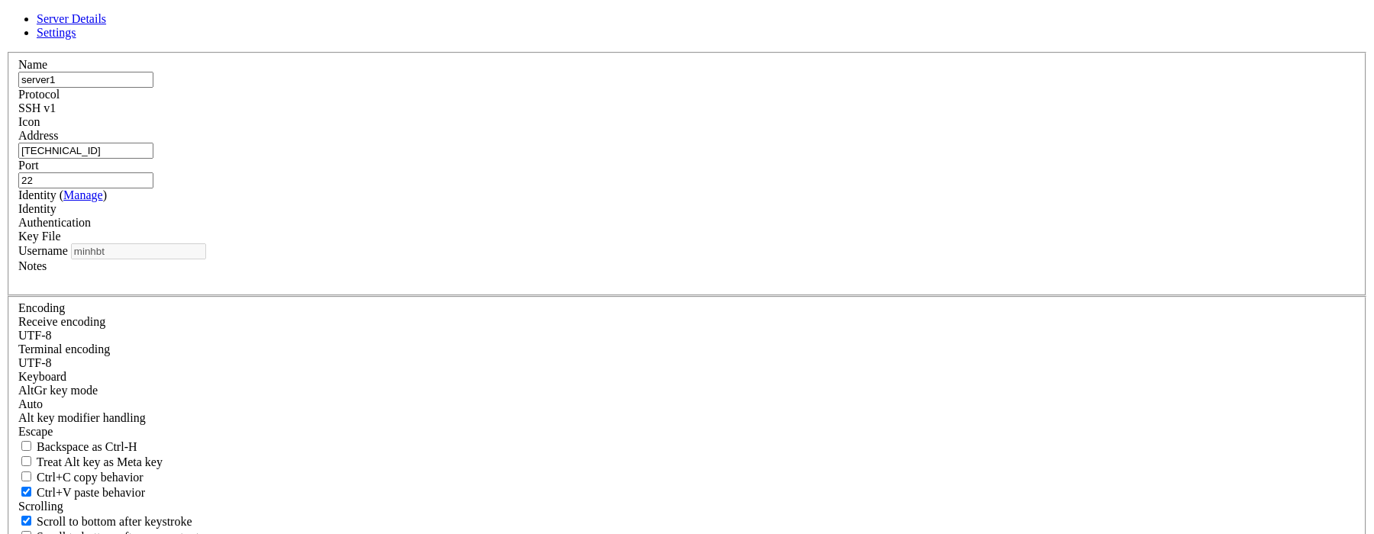
click at [795, 115] on div "SSH v1" at bounding box center [686, 109] width 1337 height 14
click at [879, 129] on div at bounding box center [686, 129] width 1337 height 0
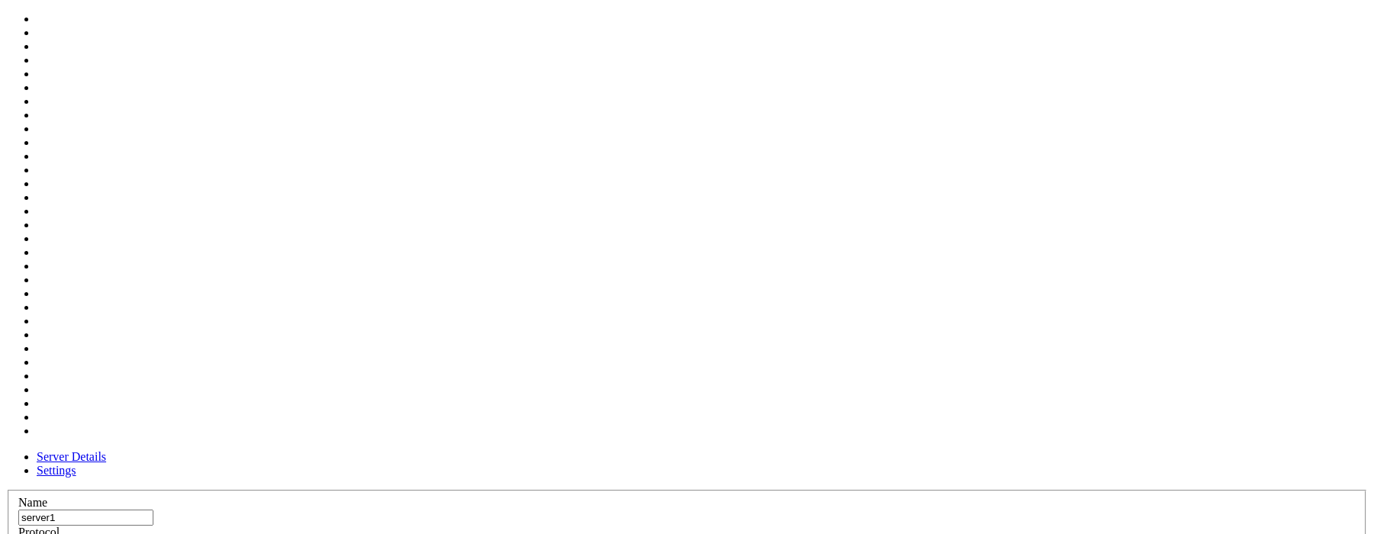
click at [57, 321] on div at bounding box center [31, 225] width 51 height 426
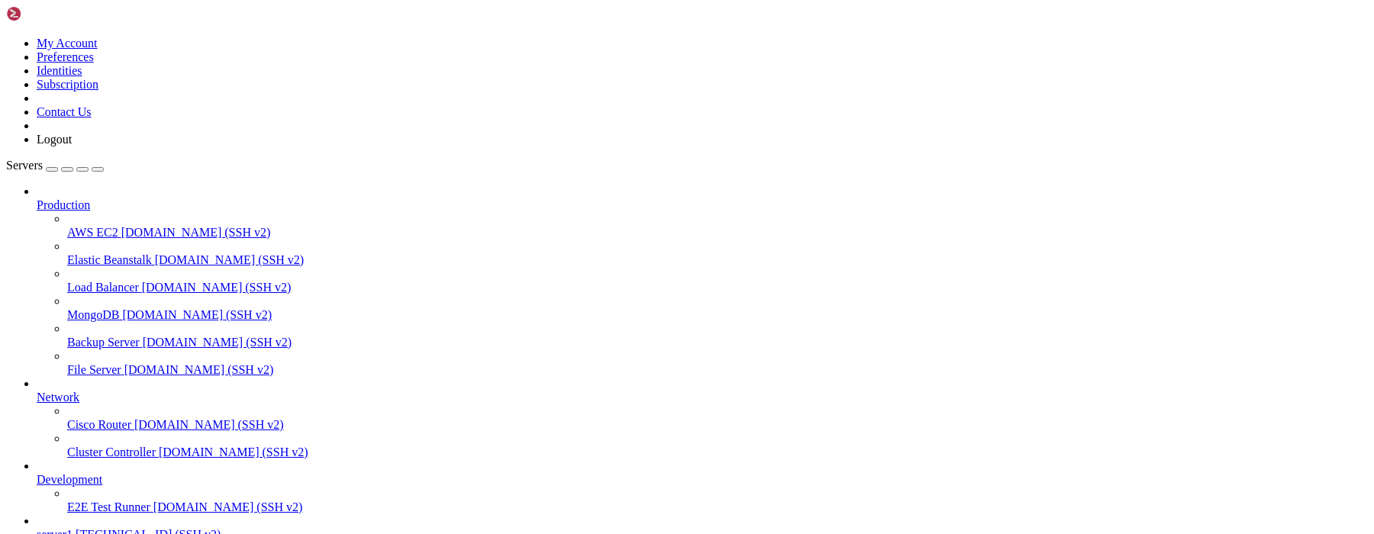
drag, startPoint x: 676, startPoint y: 276, endPoint x: 944, endPoint y: 292, distance: 268.4
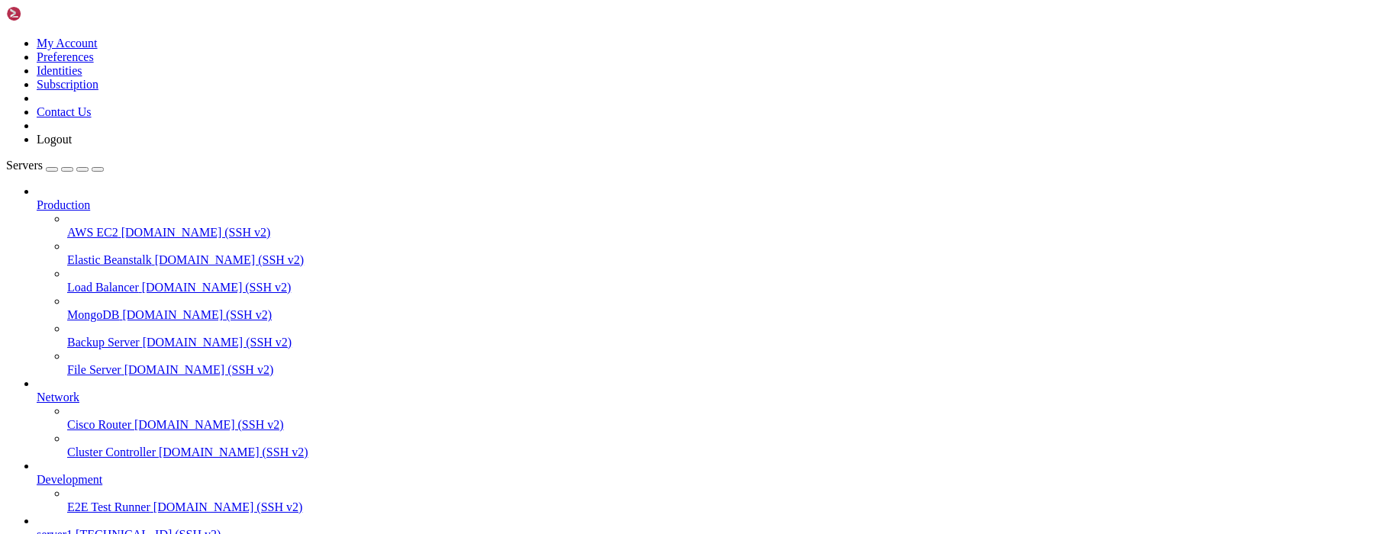
drag, startPoint x: 957, startPoint y: 282, endPoint x: 669, endPoint y: 289, distance: 287.8
drag, startPoint x: 440, startPoint y: 79, endPoint x: 374, endPoint y: 71, distance: 66.8
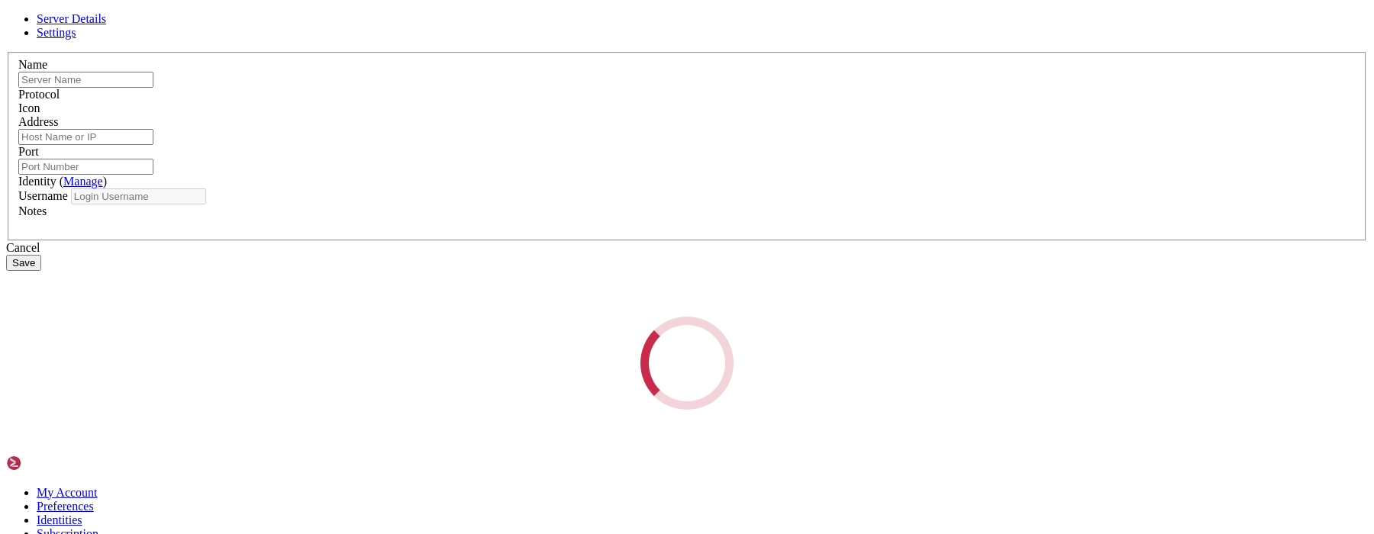
type input "server1"
type input "[TECHNICAL_ID]"
type input "22"
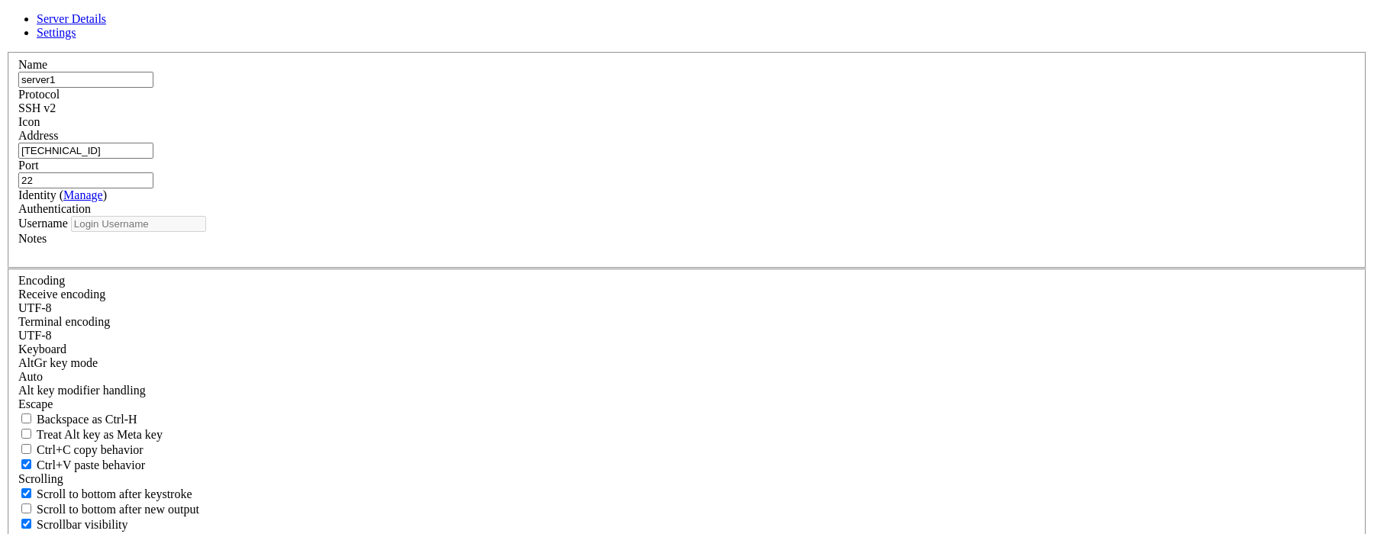
type input "minhbt"
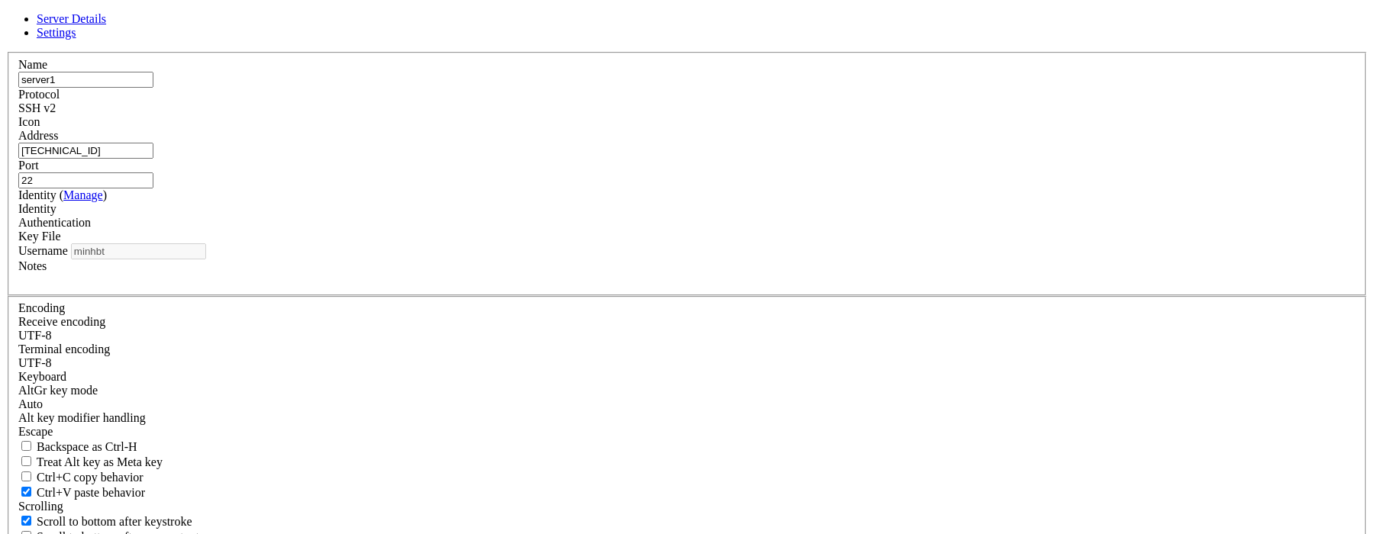
click at [643, 216] on div "Identity" at bounding box center [686, 209] width 1337 height 14
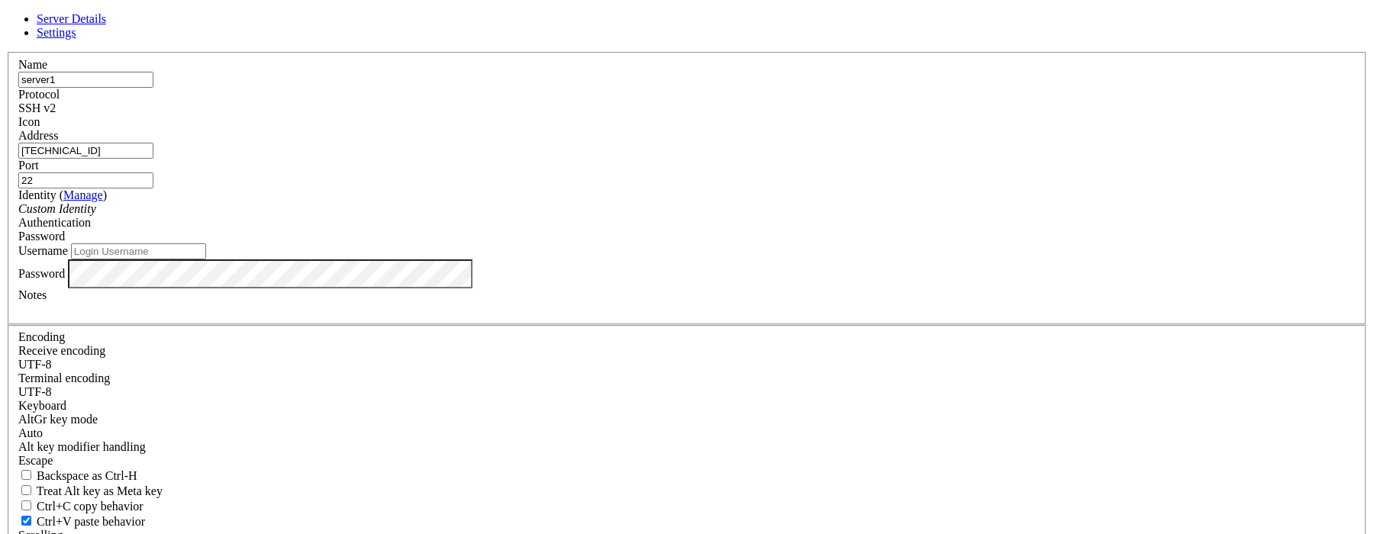
click at [206, 260] on input "Username" at bounding box center [138, 251] width 135 height 16
paste input "minhbt"
type input "minhbt"
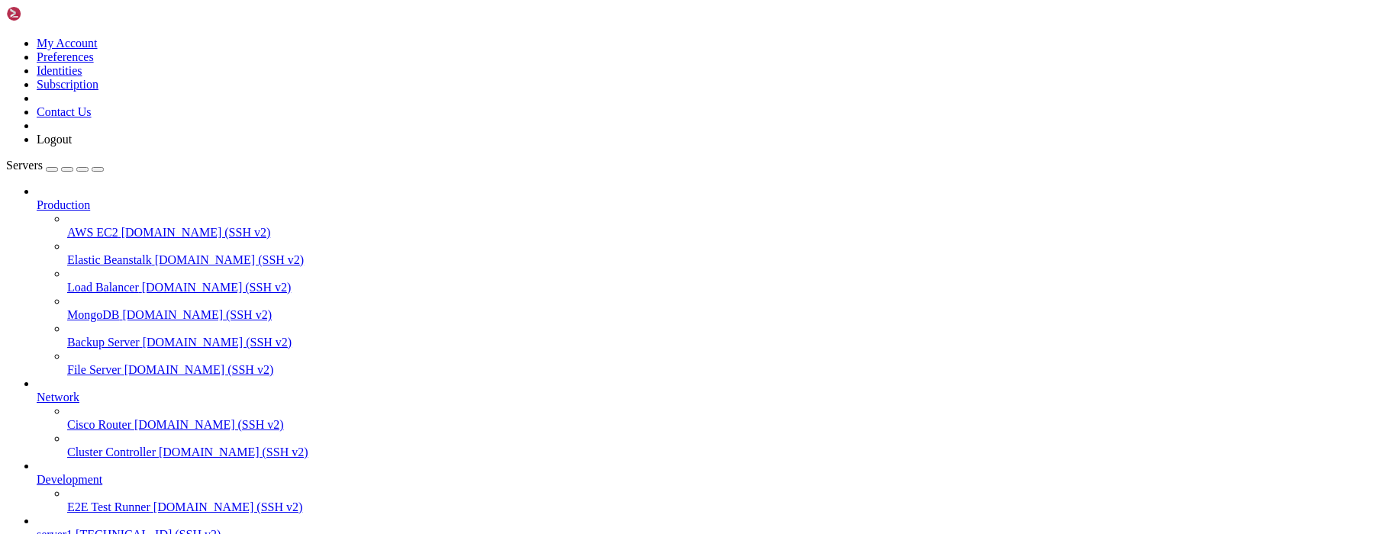
drag, startPoint x: 736, startPoint y: 257, endPoint x: 579, endPoint y: 175, distance: 176.9
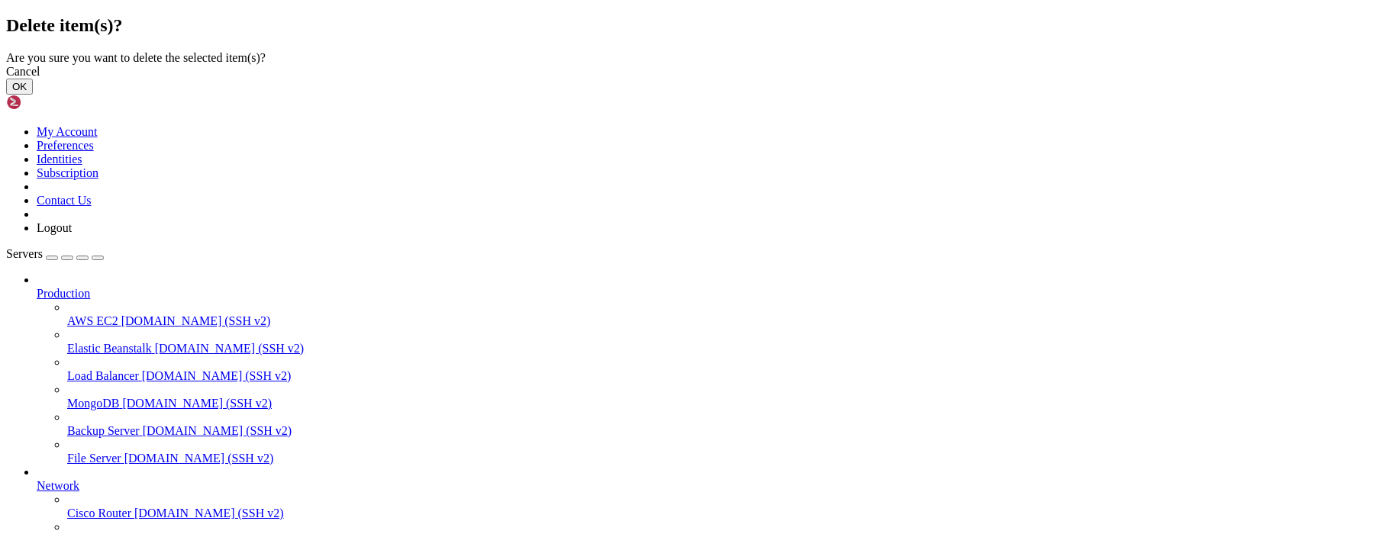
click at [33, 95] on button "OK" at bounding box center [19, 87] width 27 height 16
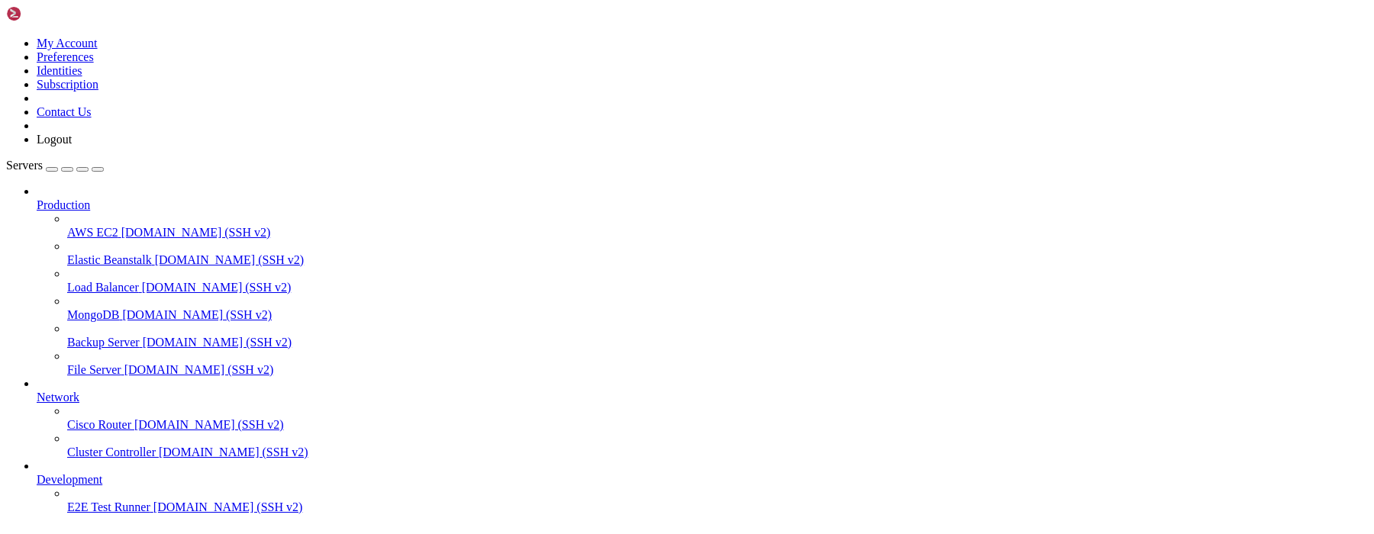
scroll to position [41, 0]
